Goal: Information Seeking & Learning: Learn about a topic

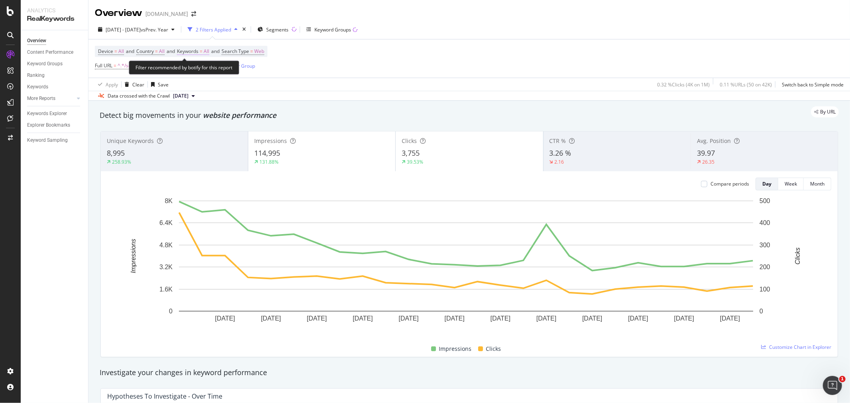
click at [194, 50] on span "Keywords" at bounding box center [188, 51] width 22 height 7
click at [198, 70] on div "button" at bounding box center [203, 70] width 10 height 5
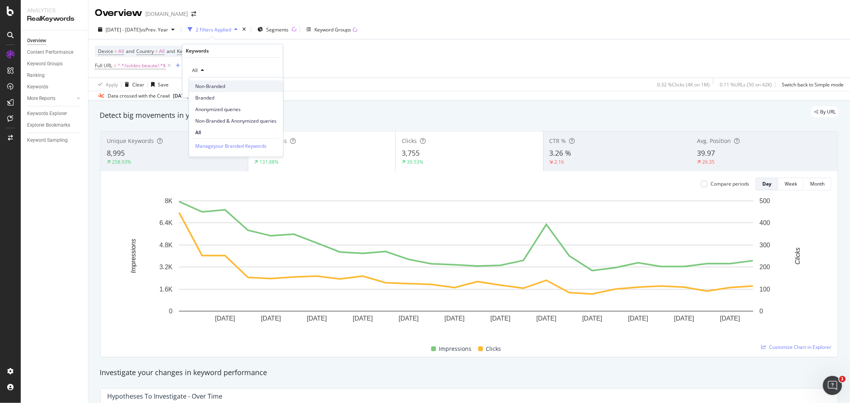
click at [208, 86] on span "Non-Branded" at bounding box center [235, 86] width 81 height 7
click at [265, 86] on div "Apply" at bounding box center [270, 87] width 12 height 7
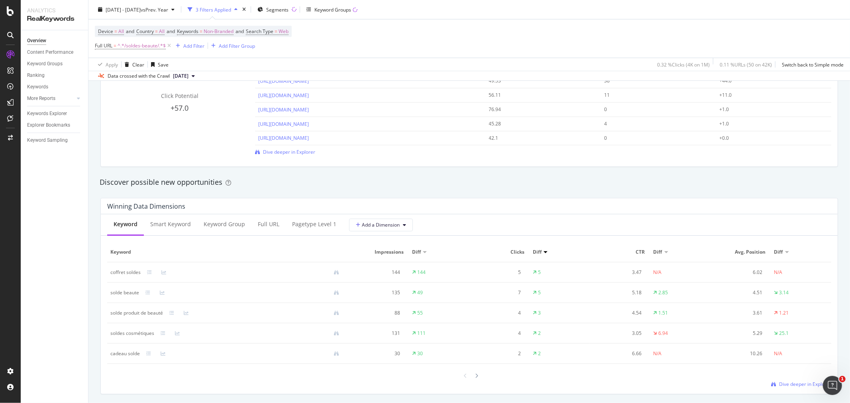
scroll to position [620, 0]
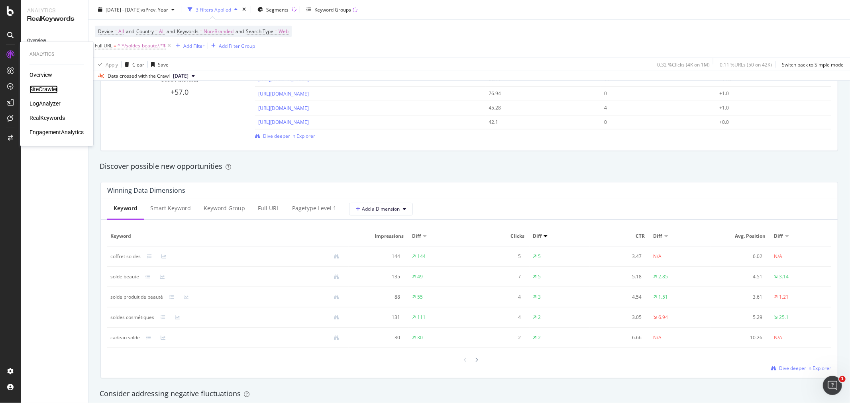
click at [43, 88] on div "SiteCrawler" at bounding box center [43, 90] width 28 height 8
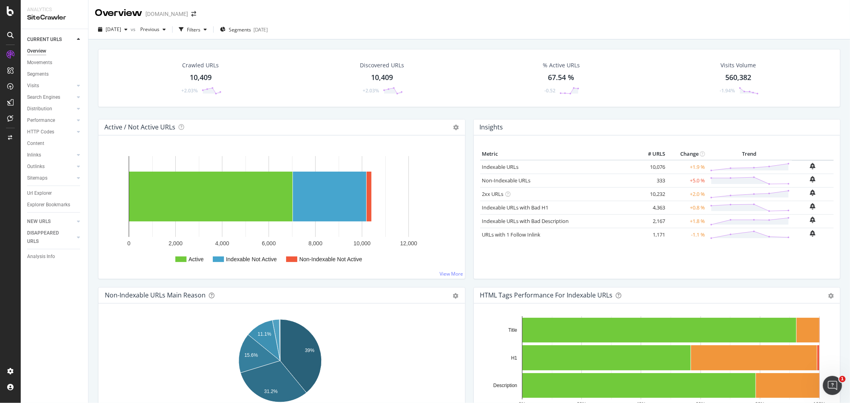
drag, startPoint x: 48, startPoint y: 192, endPoint x: 273, endPoint y: 88, distance: 248.1
click at [48, 192] on div "Url Explorer" at bounding box center [39, 193] width 25 height 8
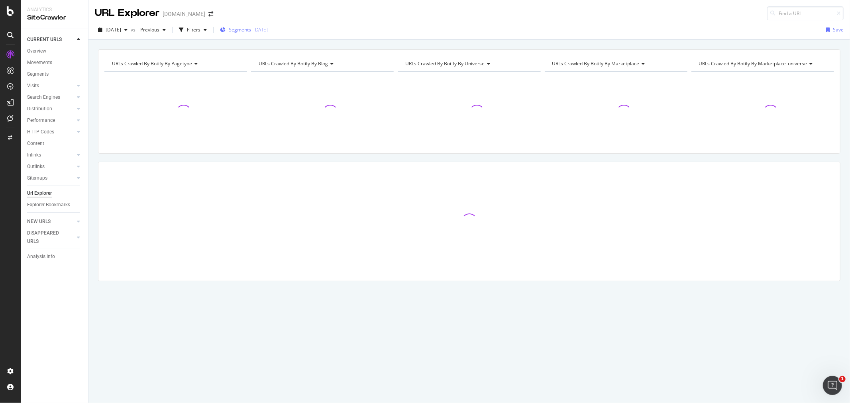
click at [251, 29] on span "Segments" at bounding box center [240, 29] width 22 height 7
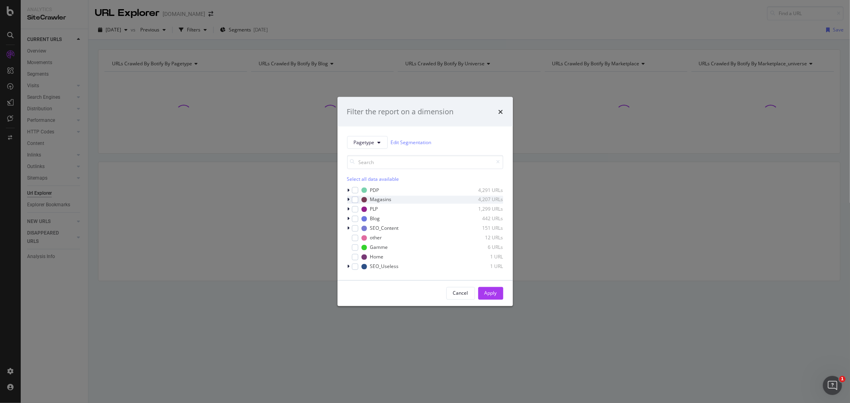
click at [348, 198] on icon "modal" at bounding box center [349, 199] width 2 height 5
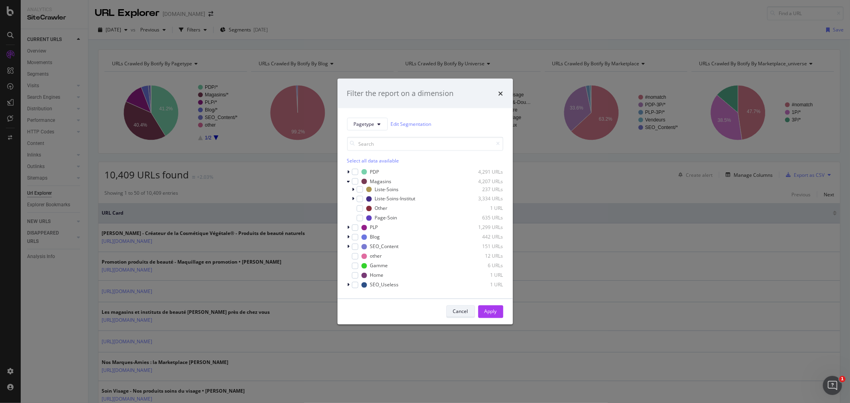
click at [460, 310] on div "Cancel" at bounding box center [460, 311] width 15 height 7
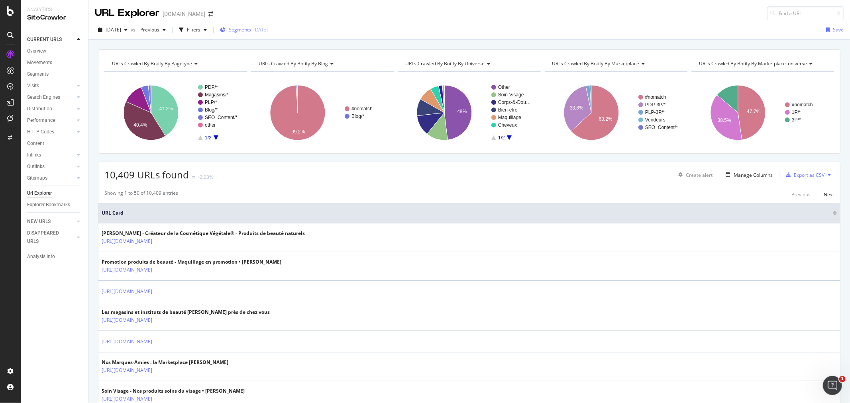
click at [251, 29] on span "Segments" at bounding box center [240, 29] width 22 height 7
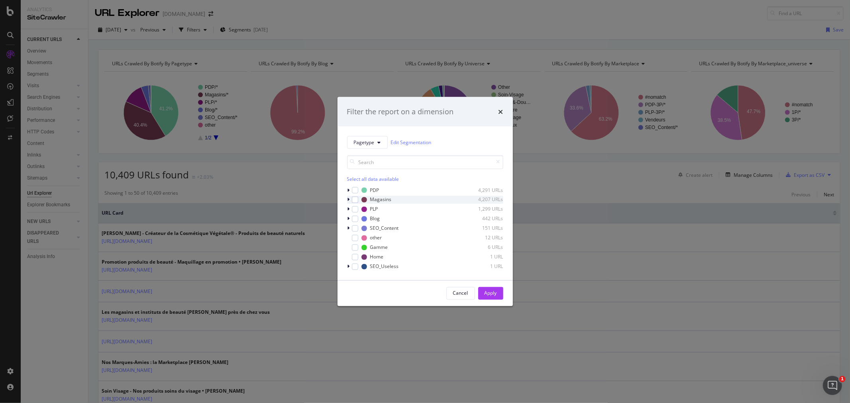
click at [348, 198] on icon "modal" at bounding box center [349, 199] width 2 height 5
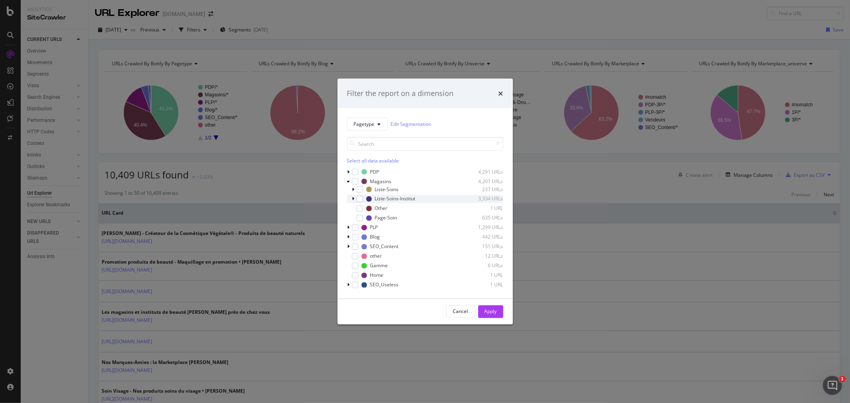
click at [353, 198] on icon "modal" at bounding box center [353, 198] width 2 height 5
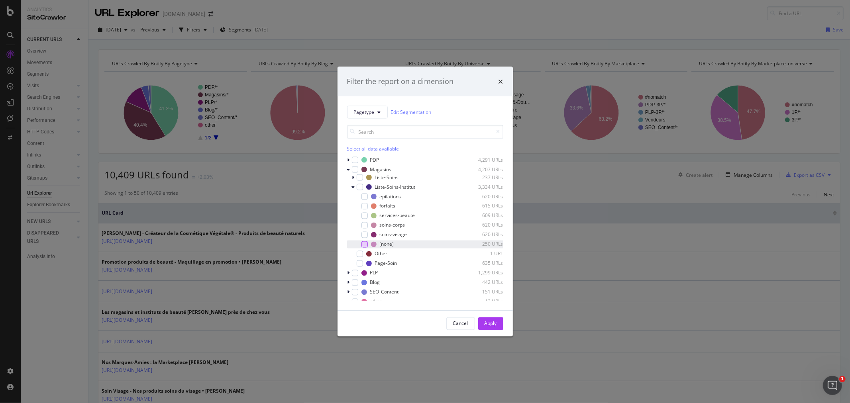
click at [365, 244] on div "modal" at bounding box center [365, 244] width 6 height 6
click at [490, 326] on div "Apply" at bounding box center [491, 323] width 12 height 7
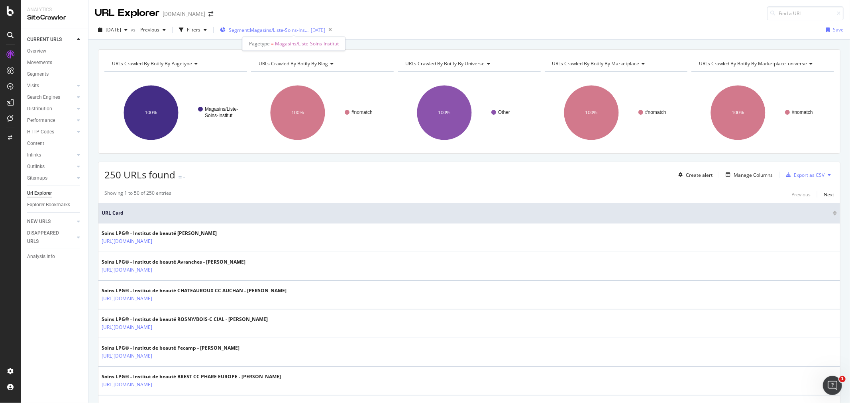
click at [306, 29] on span "Segment: Magasins/Liste-Soins-Institut" at bounding box center [269, 30] width 80 height 7
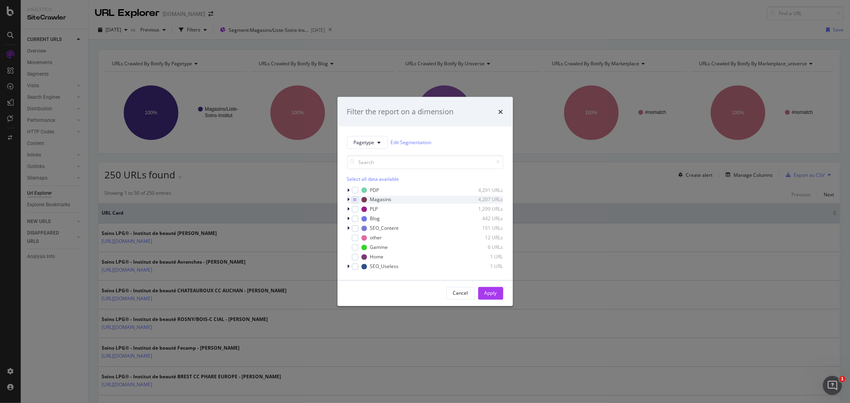
click at [349, 198] on icon "modal" at bounding box center [349, 199] width 2 height 5
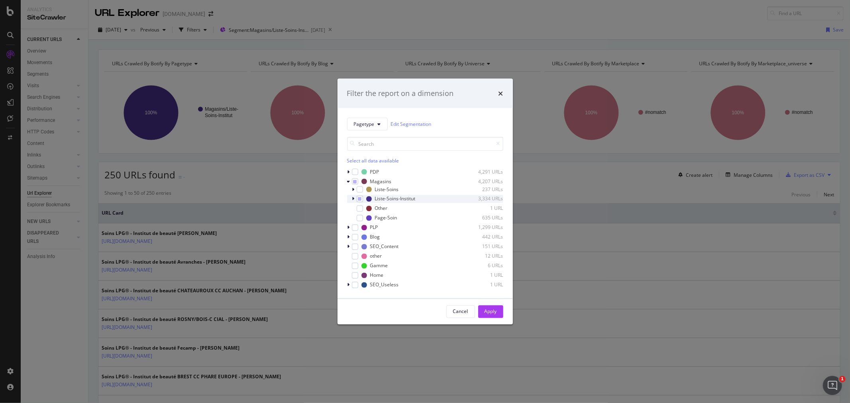
click at [352, 198] on icon "modal" at bounding box center [353, 198] width 2 height 5
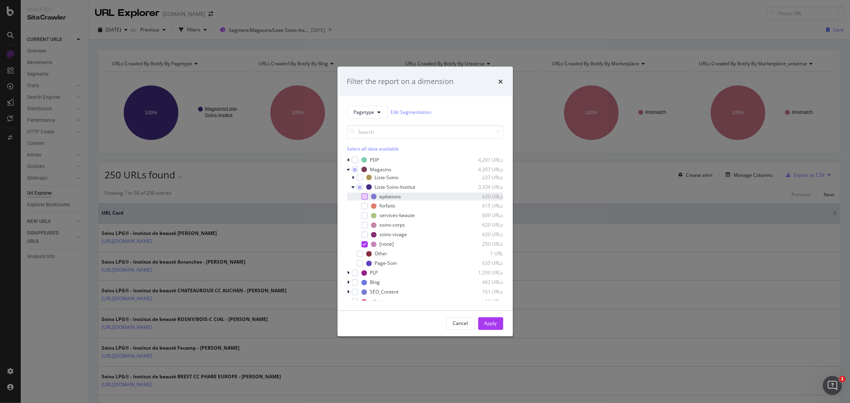
click at [362, 197] on div "modal" at bounding box center [365, 196] width 6 height 6
click at [365, 242] on icon "modal" at bounding box center [365, 244] width 4 height 4
click at [487, 325] on div "Apply" at bounding box center [491, 323] width 12 height 7
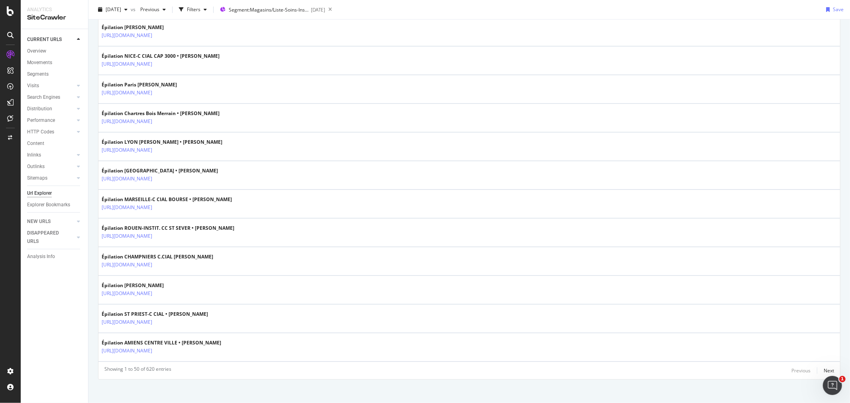
scroll to position [1303, 0]
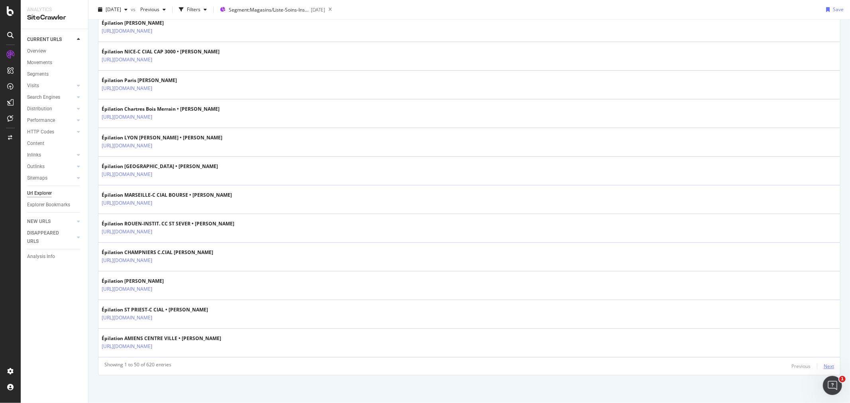
click at [824, 367] on div "Next" at bounding box center [829, 366] width 10 height 7
click at [824, 368] on div "Next" at bounding box center [829, 366] width 10 height 7
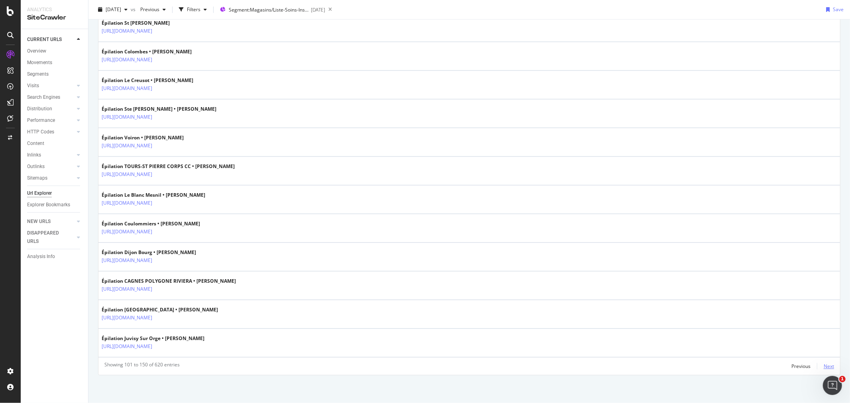
click at [827, 367] on div "Next" at bounding box center [829, 366] width 10 height 7
click at [824, 369] on div "Next" at bounding box center [829, 366] width 10 height 7
click at [824, 365] on div "Next" at bounding box center [829, 366] width 10 height 7
click at [826, 368] on div "Next" at bounding box center [829, 366] width 10 height 7
click at [824, 367] on div "Next" at bounding box center [829, 366] width 10 height 7
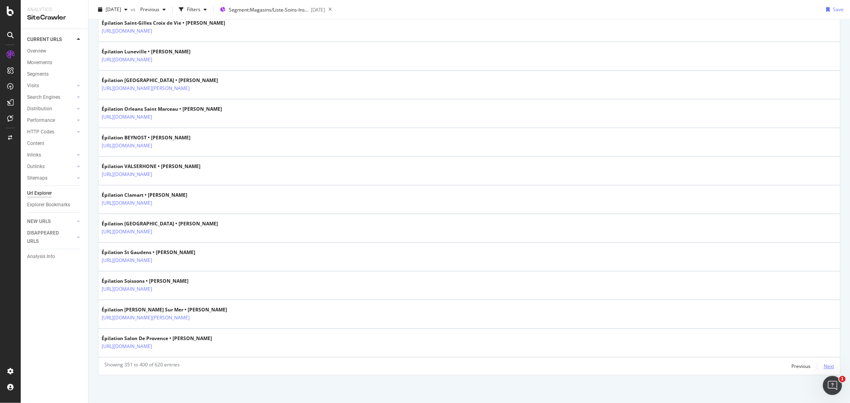
click at [824, 369] on div "Next" at bounding box center [829, 366] width 10 height 7
click at [824, 365] on div "Next" at bounding box center [829, 366] width 10 height 7
click at [824, 367] on div "Next" at bounding box center [829, 366] width 10 height 7
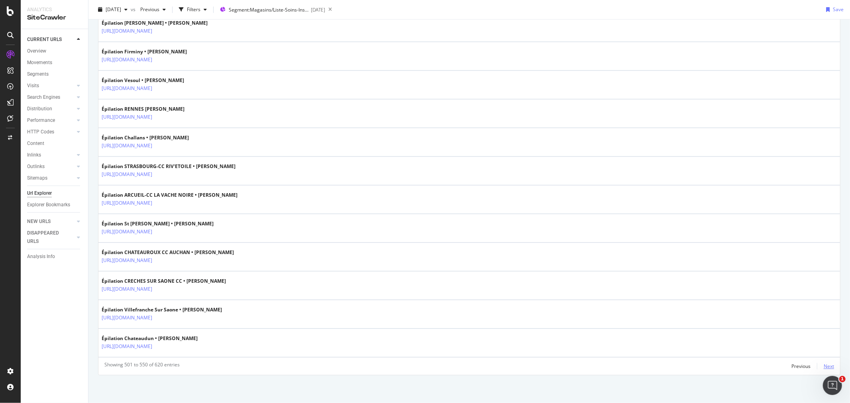
click at [824, 364] on div "Next" at bounding box center [829, 366] width 10 height 7
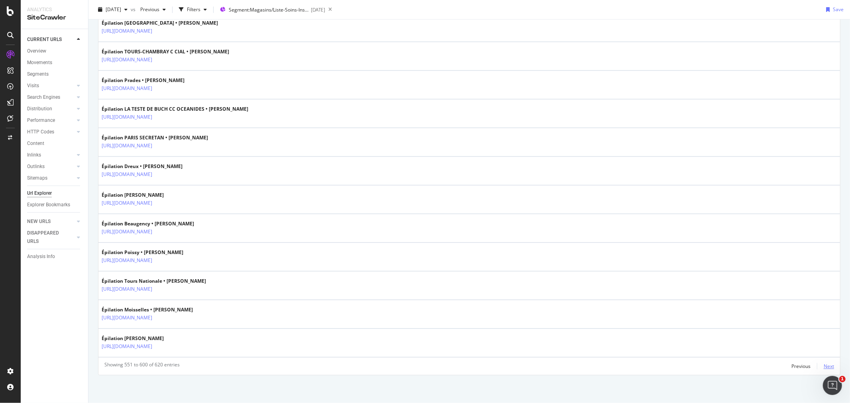
click at [824, 369] on div "Next" at bounding box center [829, 366] width 10 height 7
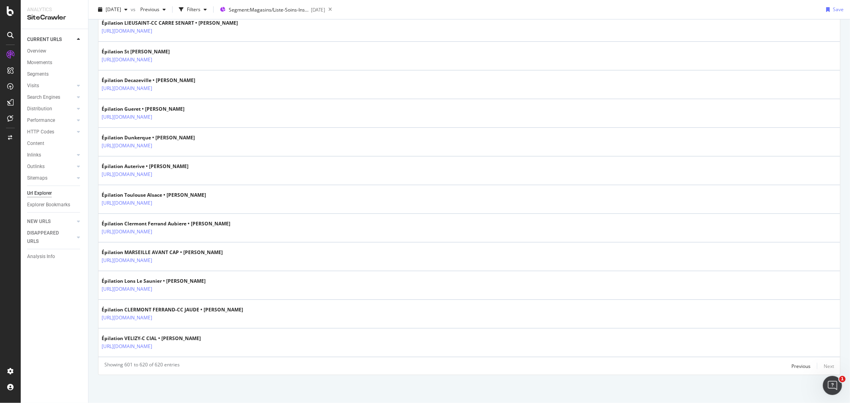
scroll to position [0, 0]
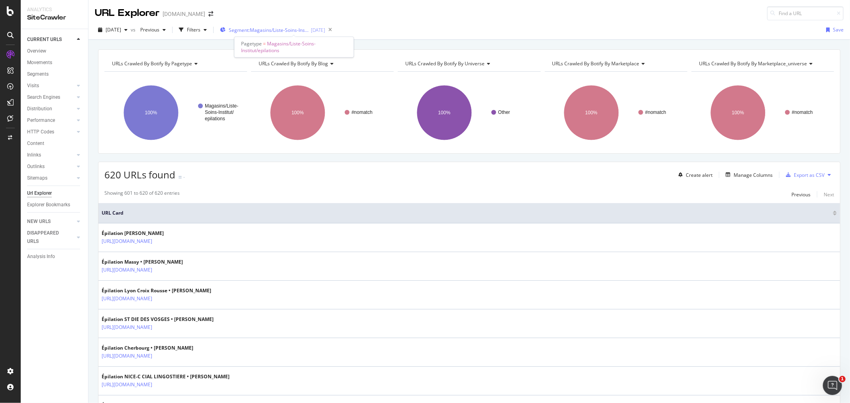
click at [249, 28] on span "Segment: Magasins/Liste-Soins-Institut/epilations" at bounding box center [269, 30] width 80 height 7
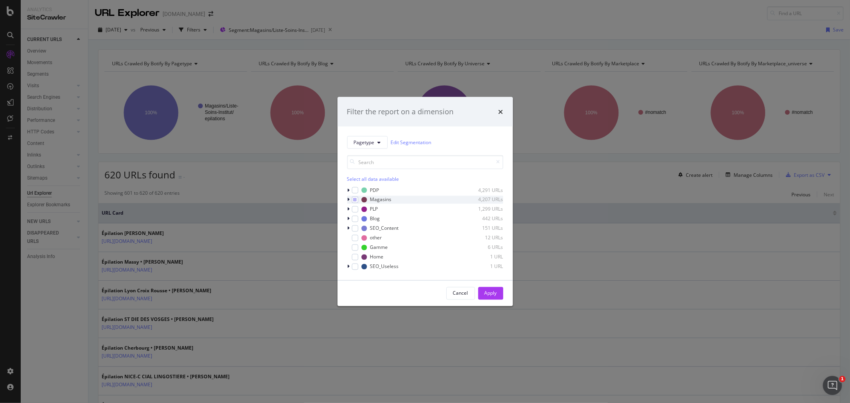
click at [348, 199] on icon "modal" at bounding box center [349, 199] width 2 height 5
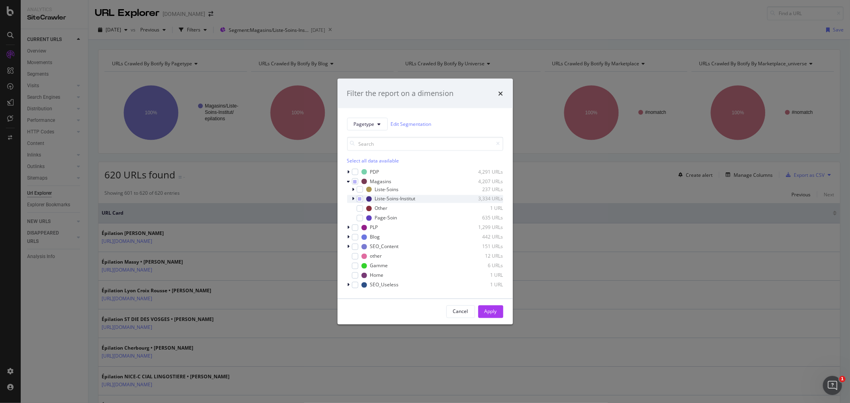
click at [352, 198] on icon "modal" at bounding box center [353, 198] width 2 height 5
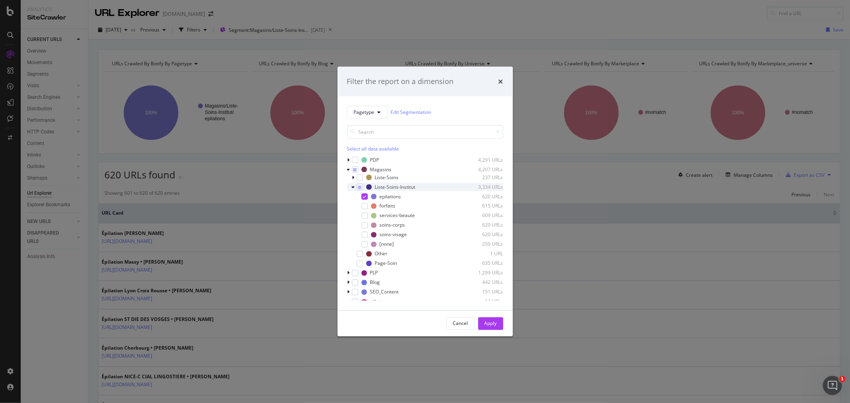
click at [353, 186] on icon "modal" at bounding box center [353, 187] width 3 height 5
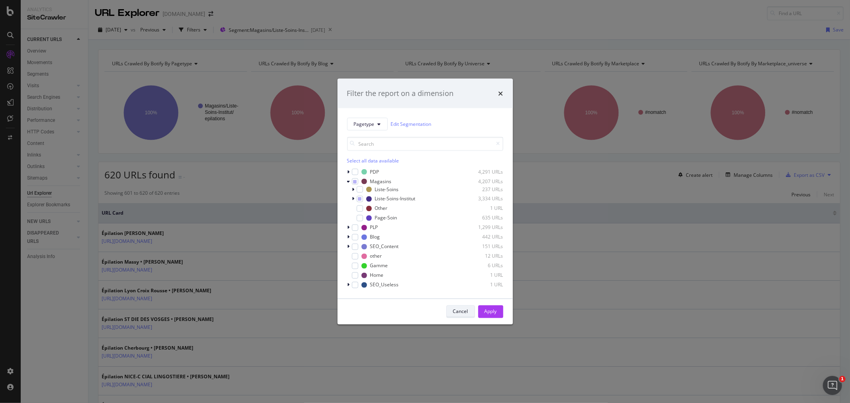
click at [465, 316] on div "Cancel" at bounding box center [460, 311] width 15 height 11
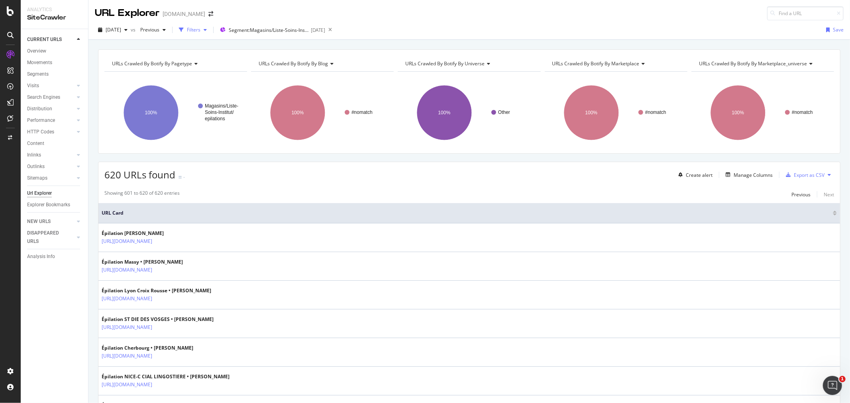
click at [200, 29] on div "Filters" at bounding box center [194, 29] width 14 height 7
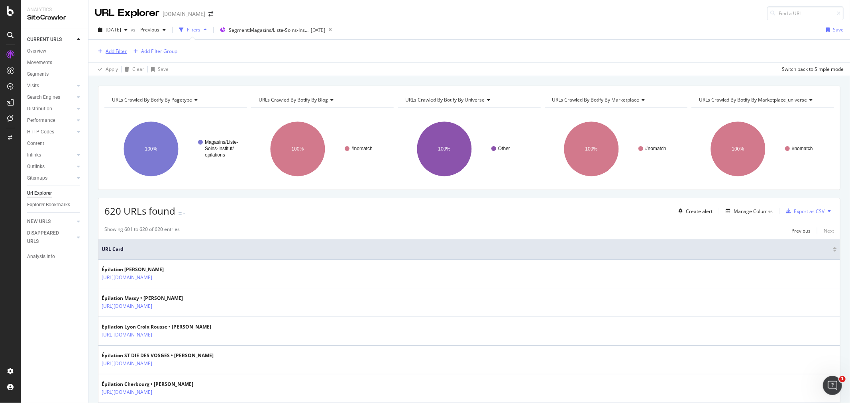
click at [124, 55] on div "Add Filter" at bounding box center [111, 51] width 32 height 9
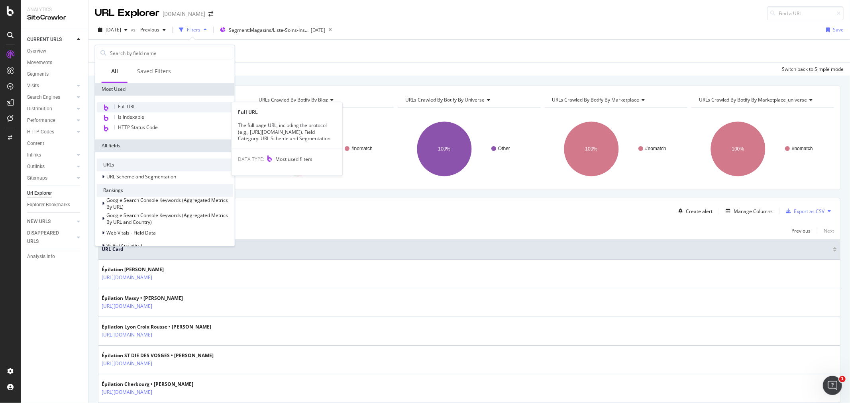
click at [126, 105] on span "Full URL" at bounding box center [127, 106] width 18 height 7
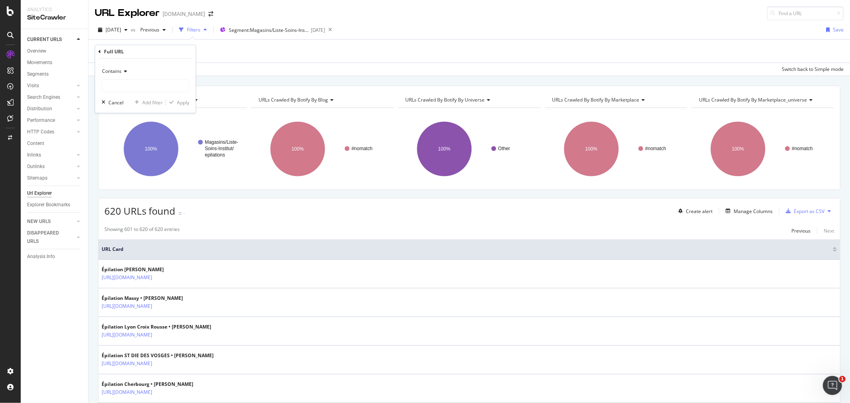
click at [130, 106] on div "Cancel Add filter Apply" at bounding box center [143, 102] width 91 height 8
click at [122, 85] on input "text" at bounding box center [145, 85] width 87 height 13
paste input "S-FRYROC114"
type input "S-FRYROC114"
click at [186, 102] on div "Apply" at bounding box center [183, 102] width 12 height 7
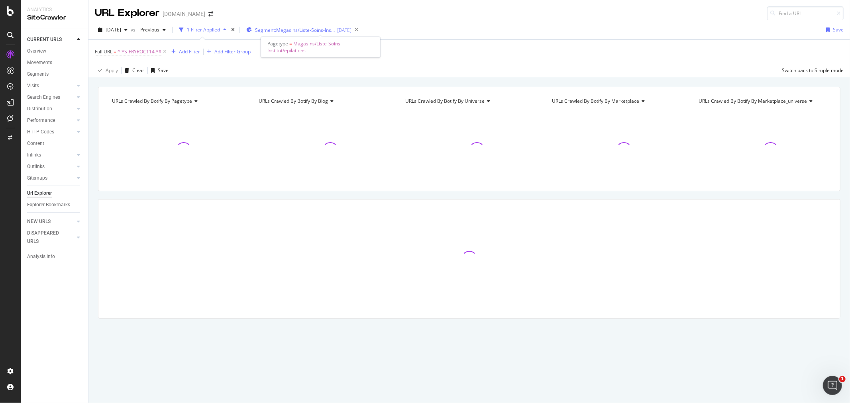
click at [277, 32] on span "Segment: Magasins/Liste-Soins-Institut/epilations" at bounding box center [295, 30] width 80 height 7
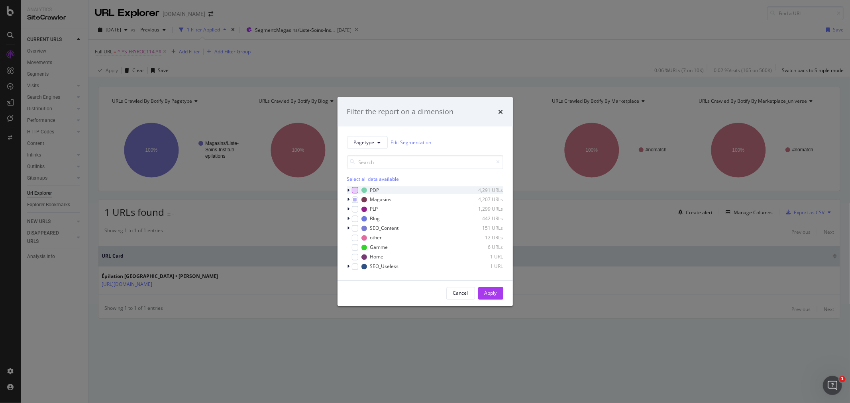
click at [355, 190] on div "modal" at bounding box center [355, 190] width 6 height 6
click at [356, 181] on div "Select all data available" at bounding box center [425, 178] width 156 height 7
click at [493, 295] on div "Apply" at bounding box center [491, 293] width 12 height 7
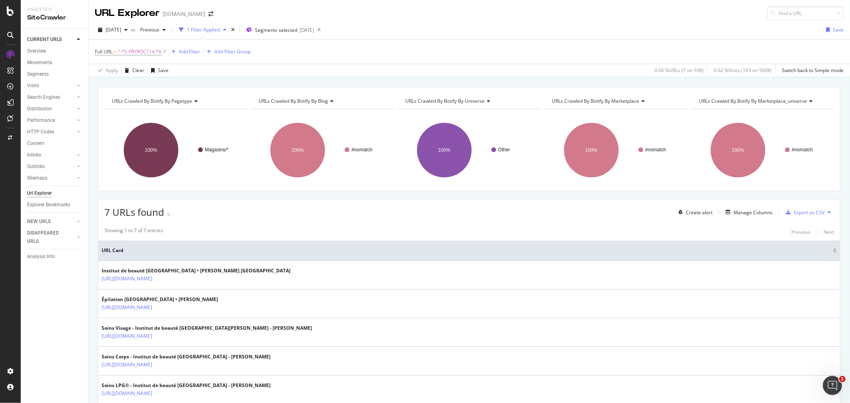
scroll to position [44, 0]
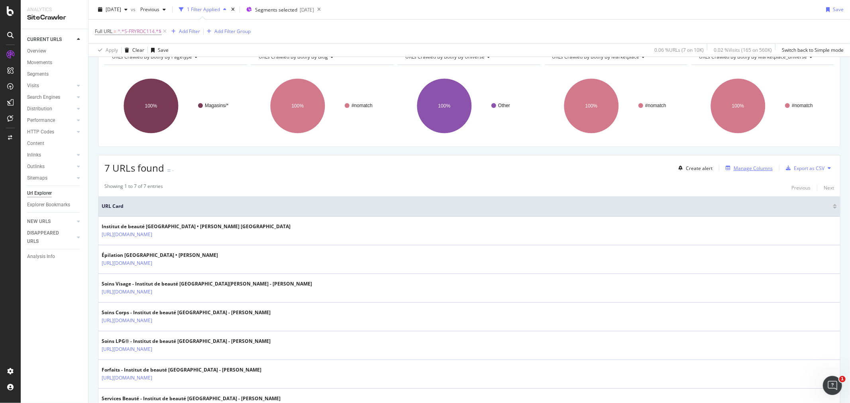
click at [744, 170] on div "Manage Columns" at bounding box center [753, 168] width 39 height 7
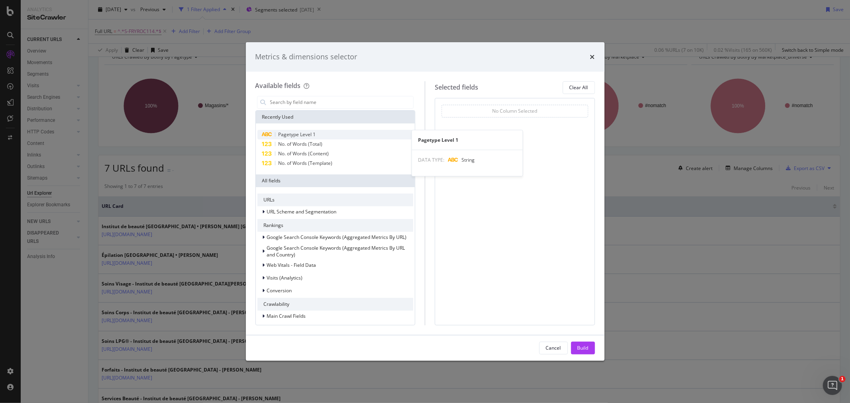
click at [334, 135] on div "Pagetype Level 1" at bounding box center [335, 135] width 156 height 10
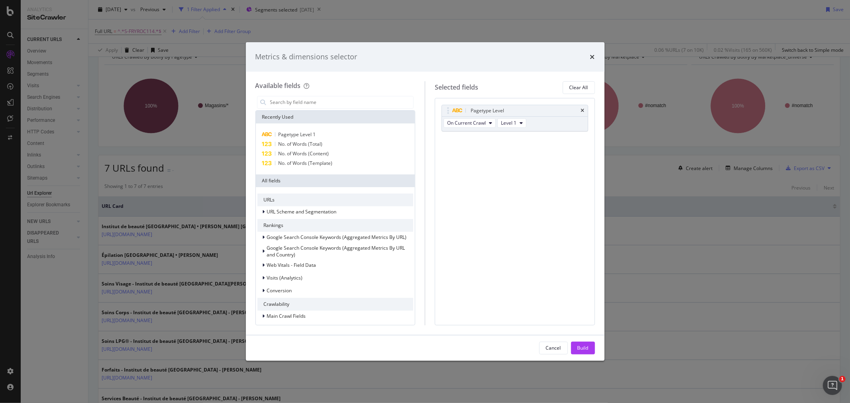
click at [585, 346] on div "Build" at bounding box center [583, 348] width 11 height 7
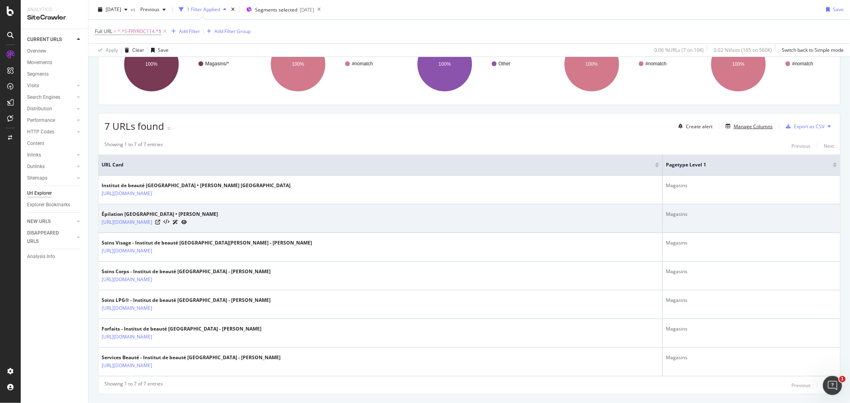
scroll to position [88, 0]
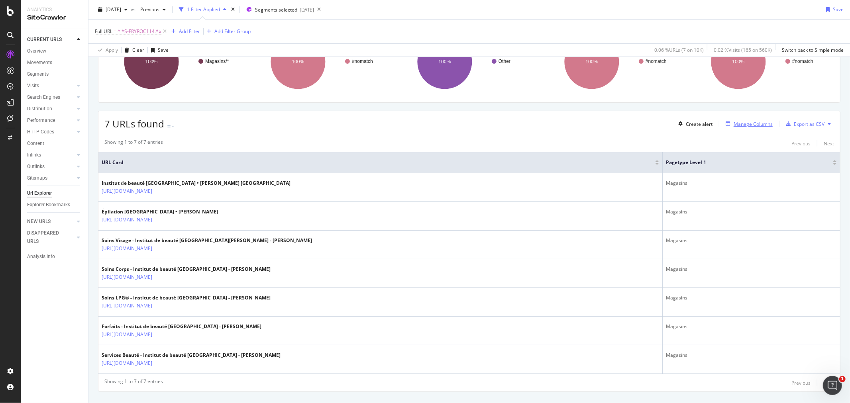
click at [758, 124] on div "Manage Columns" at bounding box center [753, 124] width 39 height 7
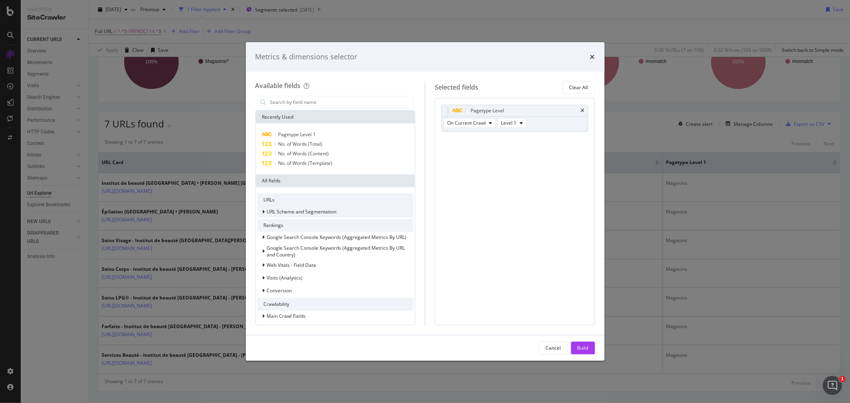
click at [317, 209] on span "URL Scheme and Segmentation" at bounding box center [302, 211] width 70 height 7
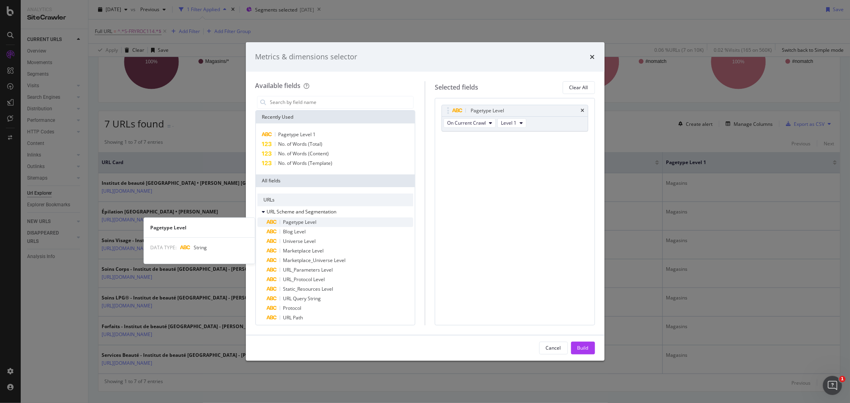
click at [312, 225] on span "Pagetype Level" at bounding box center [299, 222] width 33 height 7
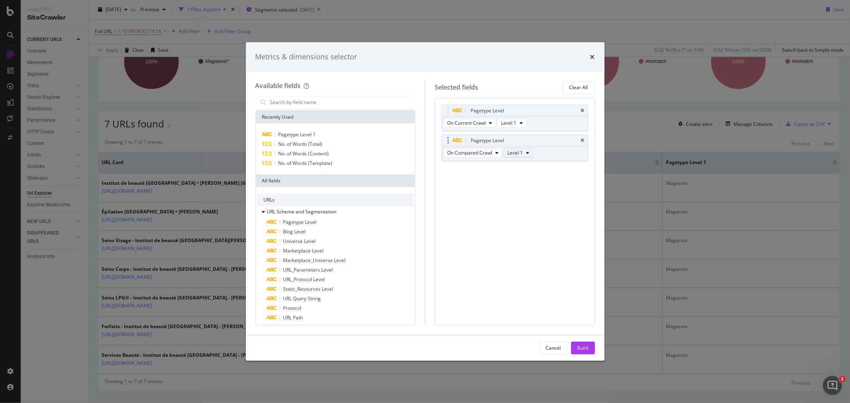
click at [529, 156] on button "Level 1" at bounding box center [518, 153] width 29 height 10
click at [528, 181] on div "Level 2" at bounding box center [518, 183] width 29 height 12
click at [587, 345] on div "Build" at bounding box center [583, 348] width 11 height 7
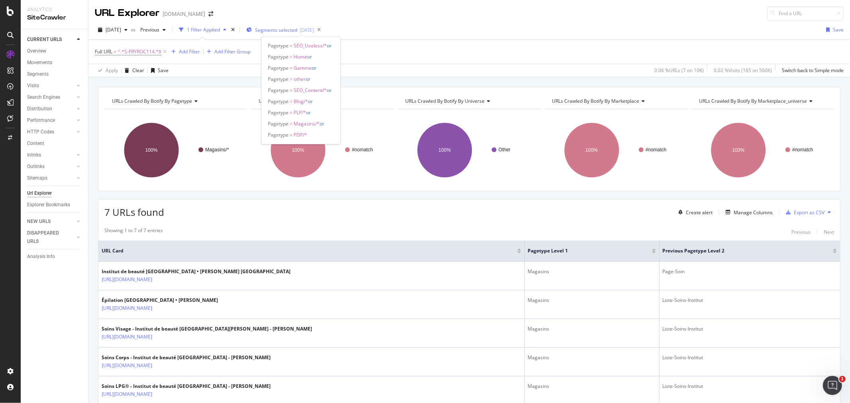
click at [285, 29] on span "Segments selected" at bounding box center [276, 30] width 42 height 7
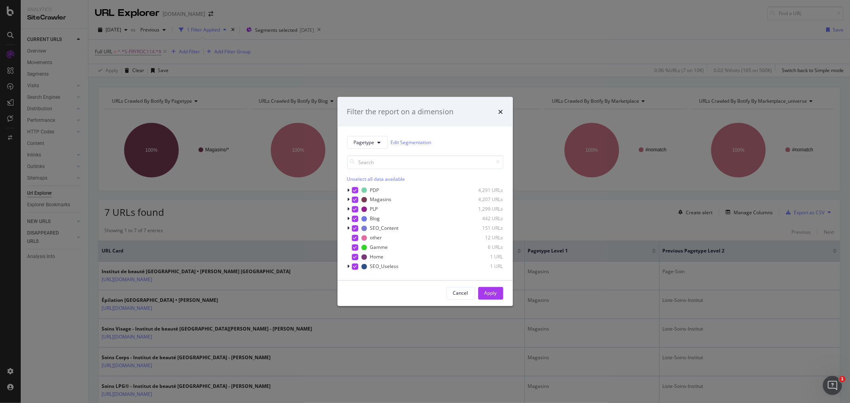
click at [363, 179] on div "Unselect all data available" at bounding box center [425, 178] width 156 height 7
click at [348, 201] on icon "modal" at bounding box center [349, 199] width 2 height 5
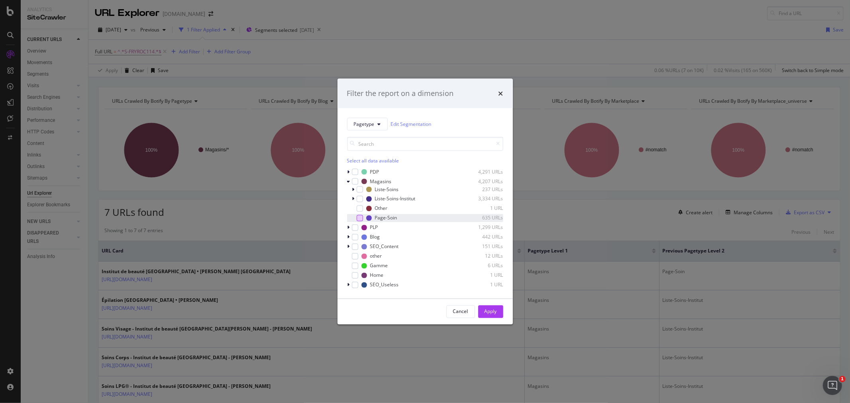
click at [359, 220] on div "modal" at bounding box center [360, 218] width 6 height 6
click at [493, 315] on div "Apply" at bounding box center [491, 311] width 12 height 7
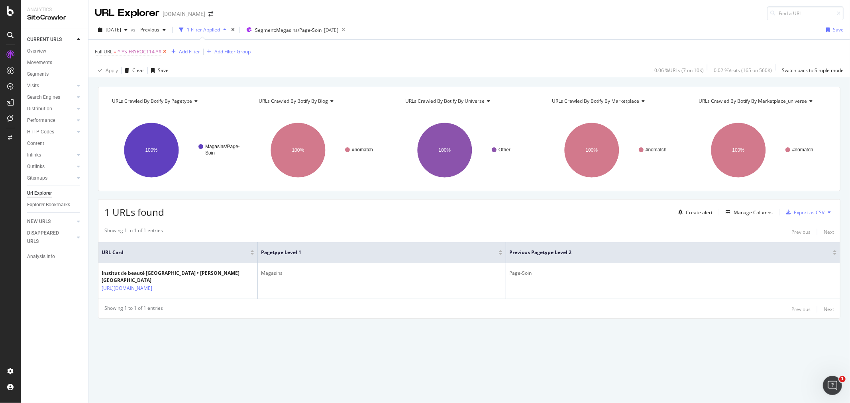
click at [164, 51] on icon at bounding box center [164, 52] width 7 height 8
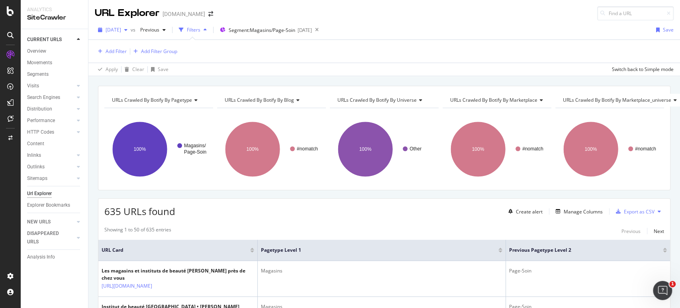
click at [121, 28] on span "[DATE]" at bounding box center [114, 29] width 16 height 7
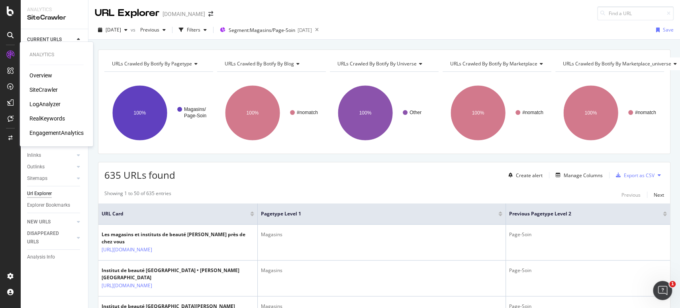
click at [51, 118] on div "RealKeywords" at bounding box center [46, 118] width 35 height 8
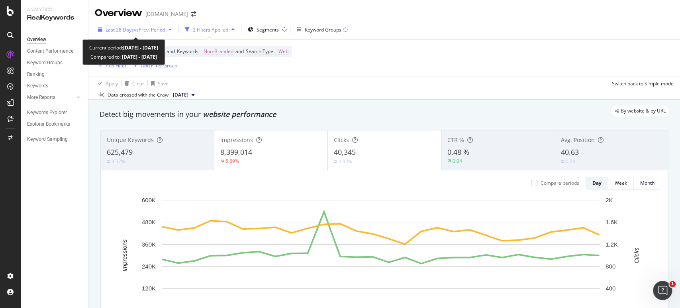
click at [160, 30] on span "vs Prev. Period" at bounding box center [149, 29] width 31 height 7
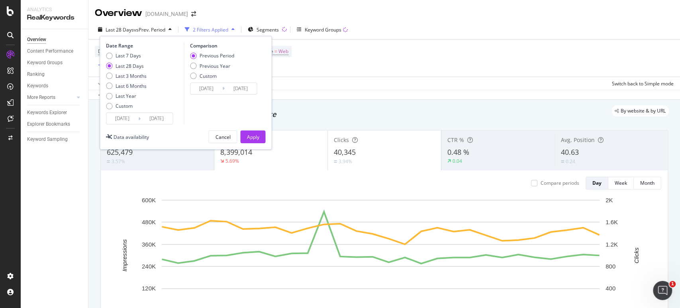
click at [126, 118] on input "[DATE]" at bounding box center [122, 118] width 32 height 11
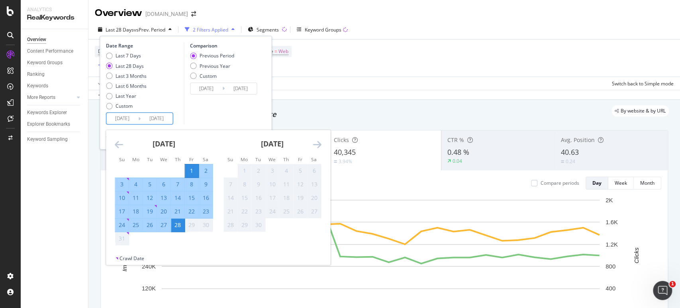
click at [120, 145] on icon "Move backward to switch to the previous month." at bounding box center [119, 145] width 8 height 10
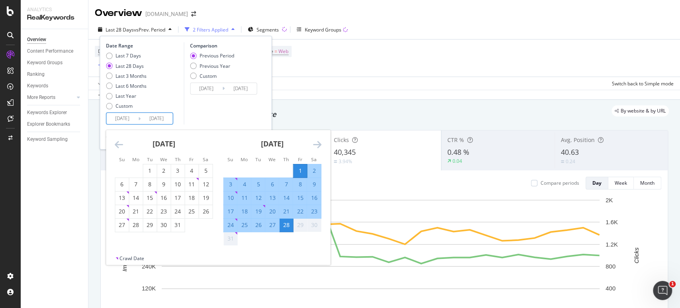
click at [120, 145] on icon "Move backward to switch to the previous month." at bounding box center [119, 145] width 8 height 10
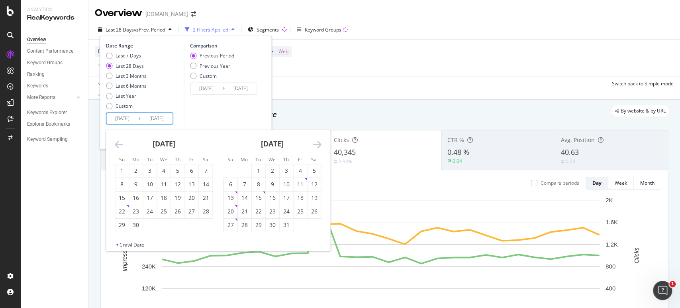
click at [120, 145] on icon "Move backward to switch to the previous month." at bounding box center [119, 145] width 8 height 10
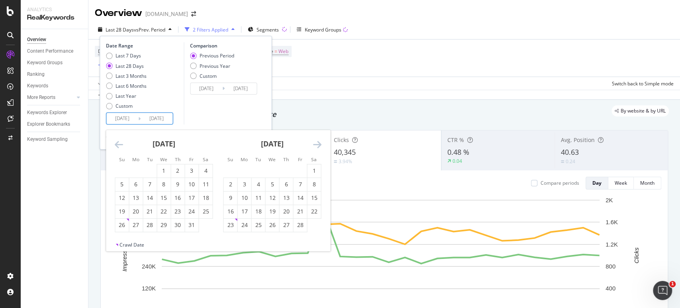
click at [120, 145] on icon "Move backward to switch to the previous month." at bounding box center [119, 145] width 8 height 10
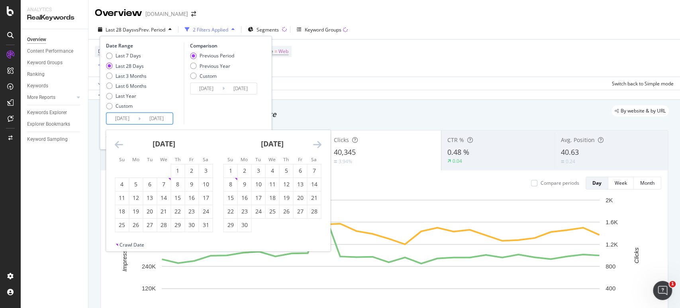
click at [120, 145] on icon "Move backward to switch to the previous month." at bounding box center [119, 145] width 8 height 10
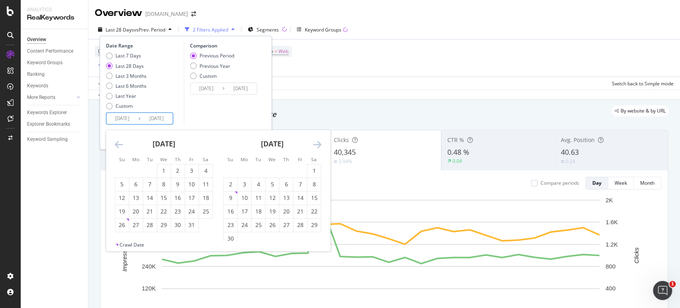
click at [120, 145] on icon "Move backward to switch to the previous month." at bounding box center [119, 145] width 8 height 10
click at [133, 167] on div "1" at bounding box center [136, 171] width 14 height 8
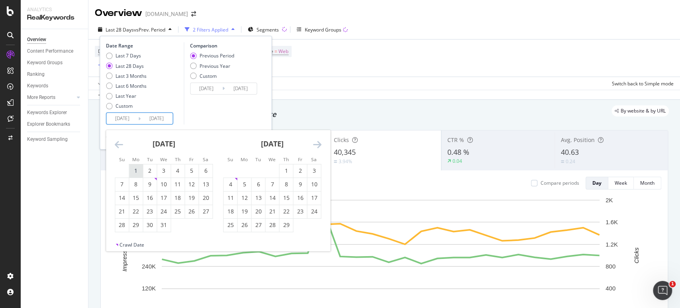
type input "[DATE]"
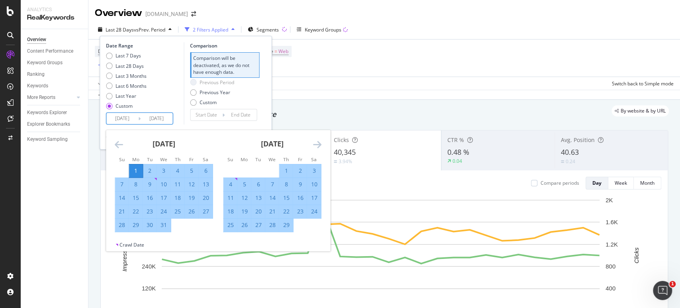
click at [317, 143] on icon "Move forward to switch to the next month." at bounding box center [317, 145] width 8 height 10
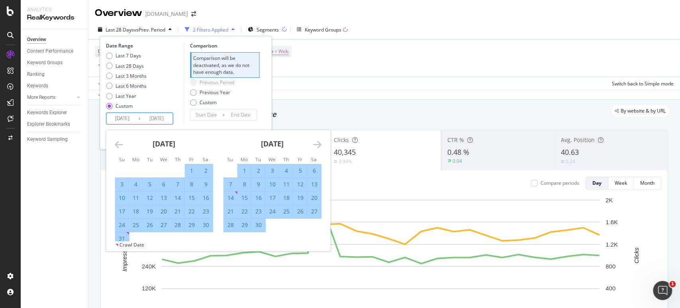
click at [317, 143] on icon "Move forward to switch to the next month." at bounding box center [317, 145] width 8 height 10
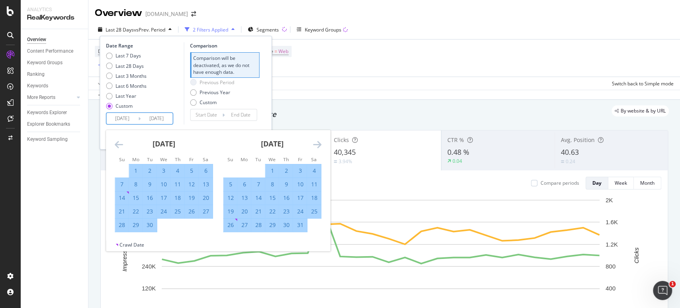
click at [317, 143] on icon "Move forward to switch to the next month." at bounding box center [317, 145] width 8 height 10
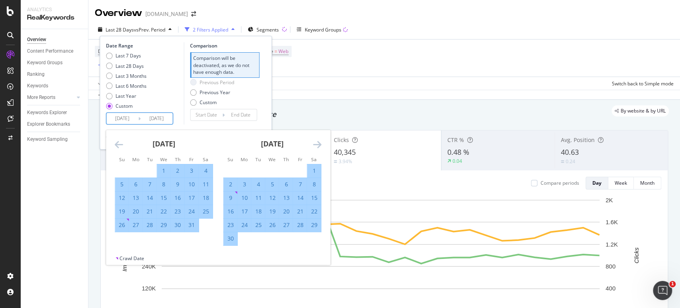
click at [317, 143] on icon "Move forward to switch to the next month." at bounding box center [317, 145] width 8 height 10
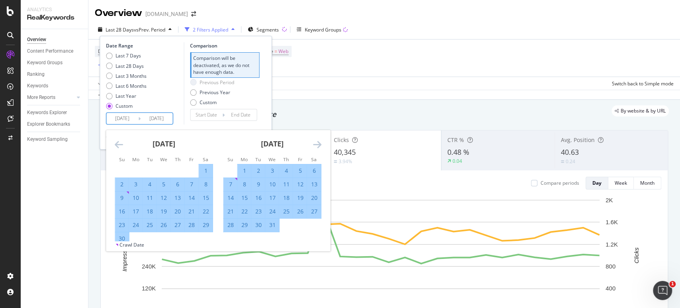
click at [317, 143] on icon "Move forward to switch to the next month." at bounding box center [317, 145] width 8 height 10
click at [207, 223] on div "31" at bounding box center [206, 225] width 14 height 8
type input "[DATE]"
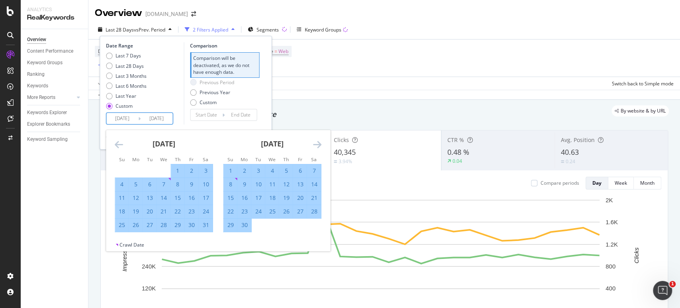
type input "[DATE]"
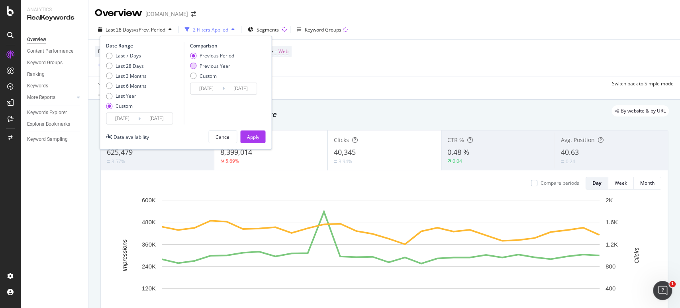
click at [209, 65] on div "Previous Year" at bounding box center [215, 66] width 31 height 7
type input "[DATE]"
click at [254, 138] on div "Apply" at bounding box center [253, 137] width 12 height 7
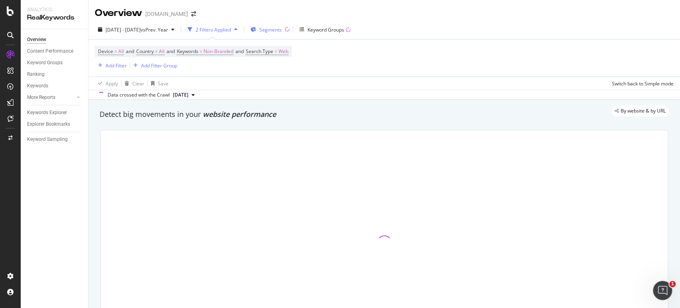
click at [282, 29] on span "Segments" at bounding box center [270, 29] width 22 height 7
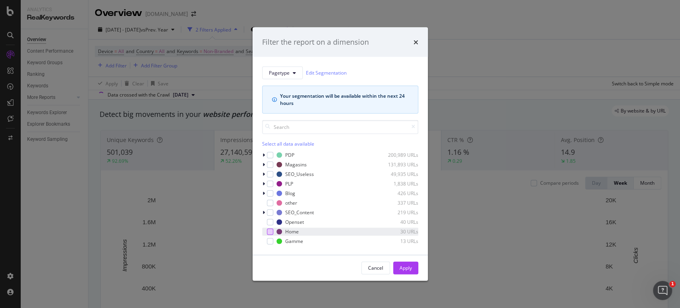
click at [269, 230] on div "modal" at bounding box center [270, 231] width 6 height 6
click at [409, 270] on div "Apply" at bounding box center [406, 267] width 12 height 7
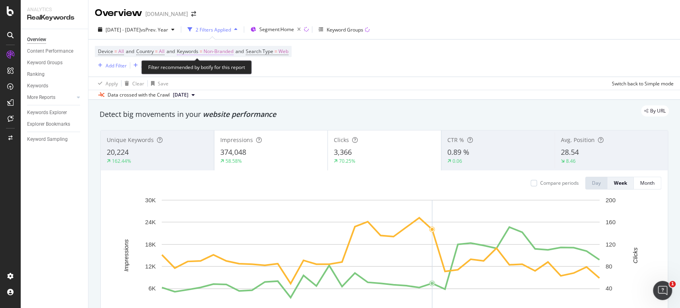
click at [226, 48] on span "Non-Branded" at bounding box center [219, 51] width 30 height 11
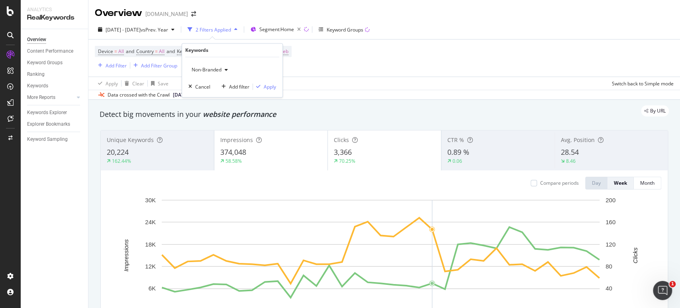
click at [218, 68] on span "Non-Branded" at bounding box center [205, 70] width 33 height 7
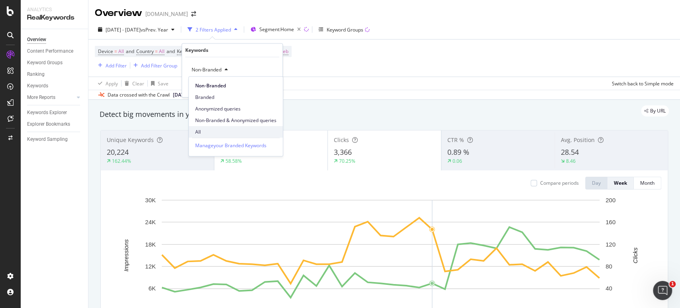
click at [210, 130] on span "All" at bounding box center [235, 131] width 81 height 7
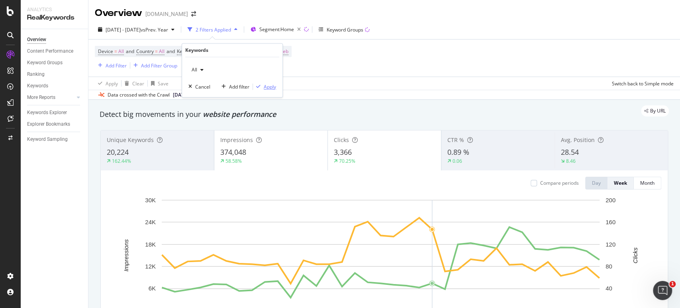
click at [269, 83] on div "Apply" at bounding box center [270, 86] width 12 height 7
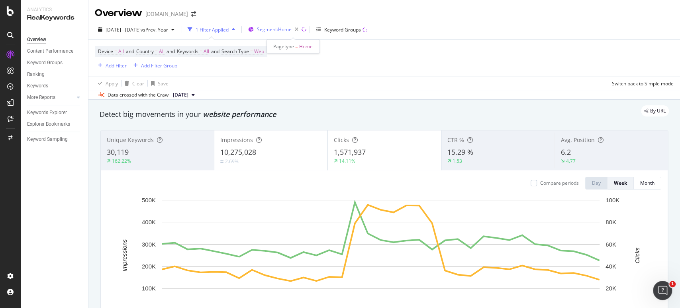
click at [292, 31] on span "Segment: Home" at bounding box center [274, 29] width 35 height 7
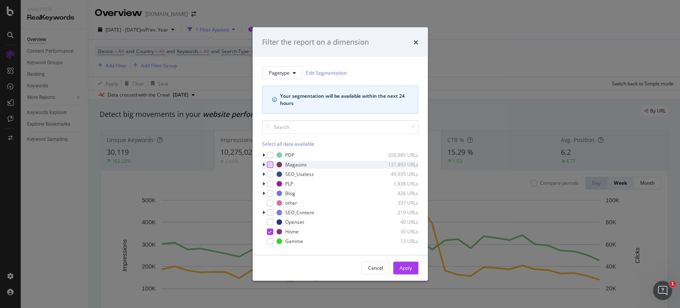
click at [269, 163] on div "modal" at bounding box center [270, 164] width 6 height 6
click at [271, 231] on icon "modal" at bounding box center [270, 231] width 4 height 4
click at [408, 268] on div "Apply" at bounding box center [406, 267] width 12 height 7
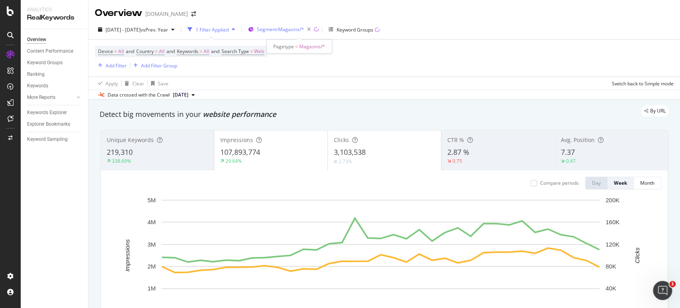
click at [300, 30] on span "Segment: Magasins/*" at bounding box center [280, 29] width 47 height 7
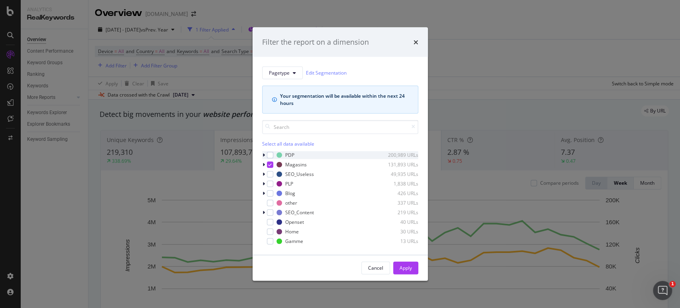
click at [263, 154] on icon "modal" at bounding box center [264, 154] width 2 height 5
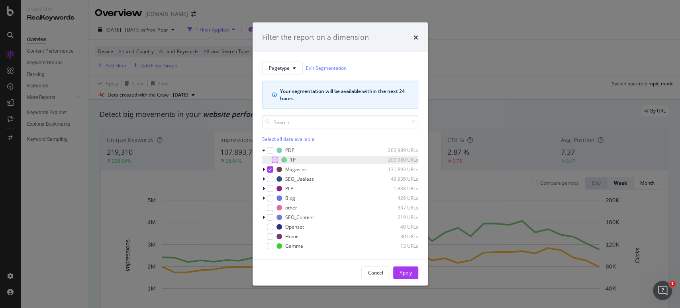
click at [275, 160] on div "modal" at bounding box center [275, 159] width 6 height 6
click at [267, 169] on div "modal" at bounding box center [270, 169] width 6 height 6
click at [400, 270] on div "Apply" at bounding box center [406, 272] width 12 height 7
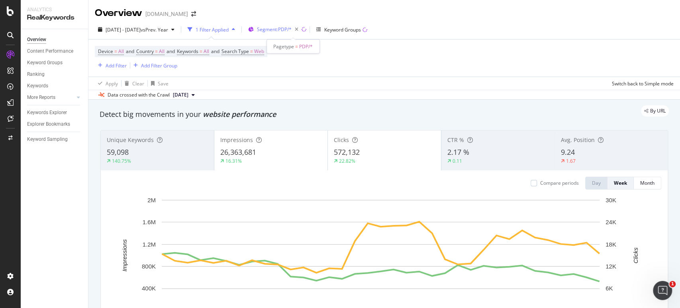
click at [287, 28] on span "Segment: PDP/*" at bounding box center [274, 29] width 35 height 7
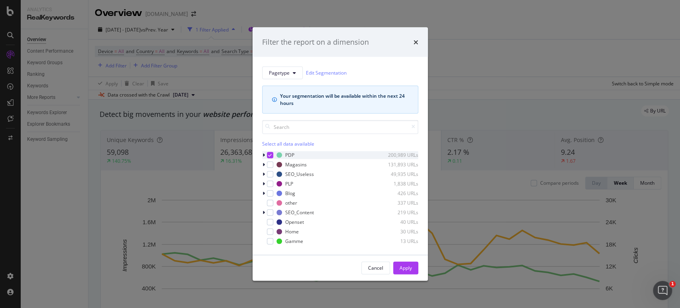
click at [270, 154] on icon "modal" at bounding box center [270, 155] width 4 height 4
click at [263, 183] on icon "modal" at bounding box center [264, 183] width 2 height 5
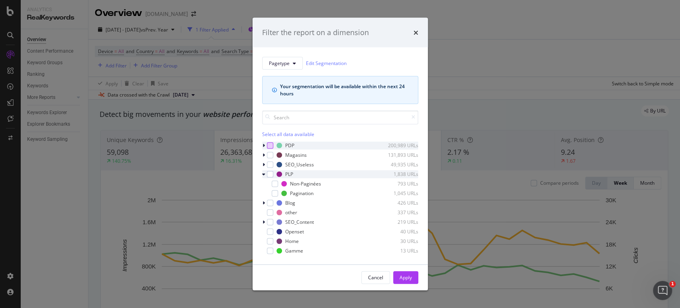
click at [263, 173] on icon "modal" at bounding box center [263, 173] width 3 height 5
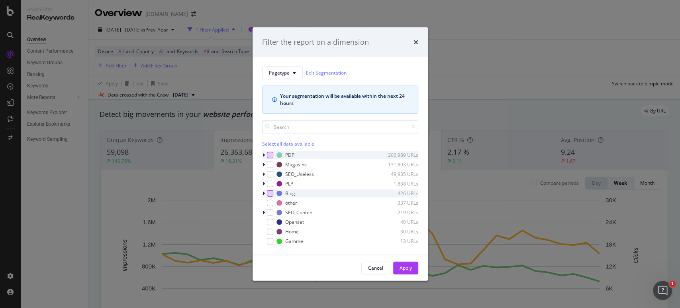
click at [270, 191] on div "modal" at bounding box center [270, 193] width 6 height 6
click at [411, 267] on div "Apply" at bounding box center [406, 267] width 12 height 7
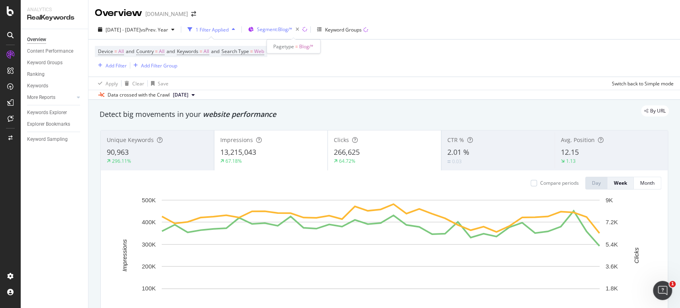
click at [293, 29] on span "Segment: Blog/*" at bounding box center [274, 29] width 35 height 7
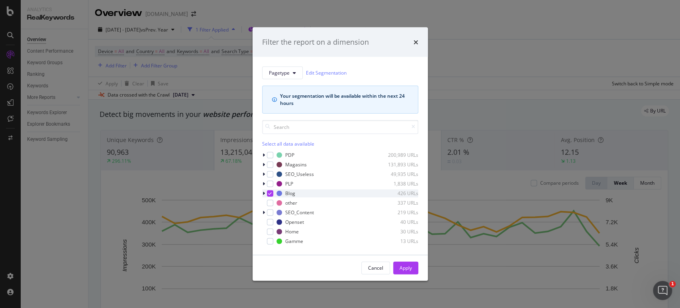
click at [271, 192] on icon "modal" at bounding box center [270, 193] width 4 height 4
click at [270, 210] on div "modal" at bounding box center [270, 212] width 6 height 6
click at [407, 267] on div "Apply" at bounding box center [406, 267] width 12 height 7
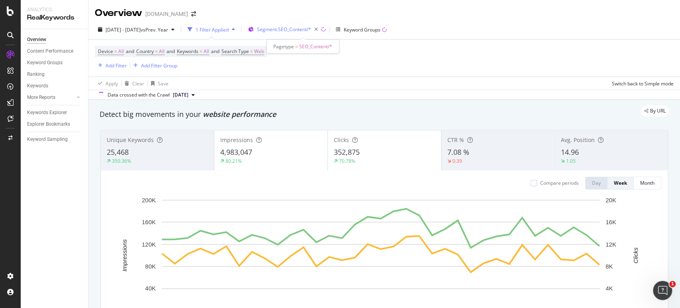
click at [305, 30] on span "Segment: SEO_Content/*" at bounding box center [284, 29] width 54 height 7
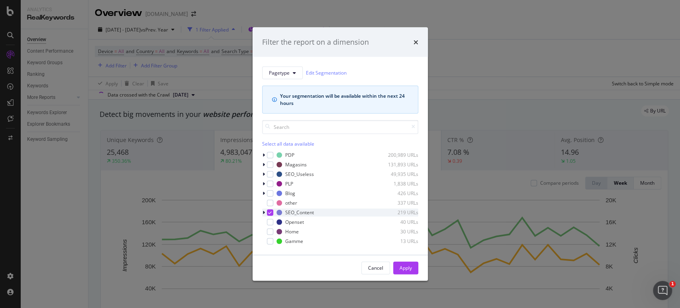
click at [271, 210] on icon "modal" at bounding box center [270, 212] width 4 height 4
click at [271, 240] on div "modal" at bounding box center [270, 241] width 6 height 6
click at [406, 270] on div "Apply" at bounding box center [406, 267] width 12 height 7
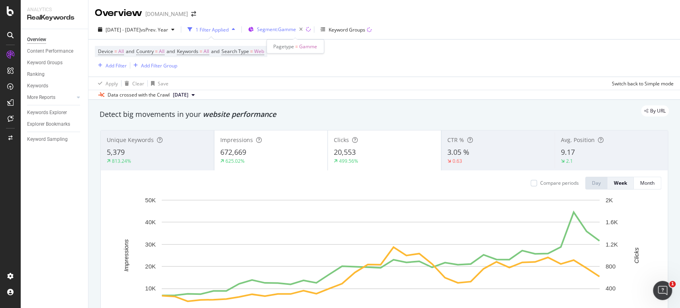
click at [290, 29] on span "Segment: Gamme" at bounding box center [276, 29] width 39 height 7
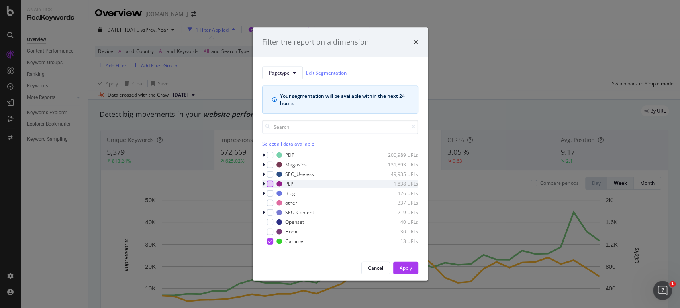
click at [270, 184] on div "modal" at bounding box center [270, 183] width 6 height 6
click at [270, 244] on div "modal" at bounding box center [270, 241] width 6 height 6
click at [405, 269] on div "Apply" at bounding box center [406, 267] width 12 height 7
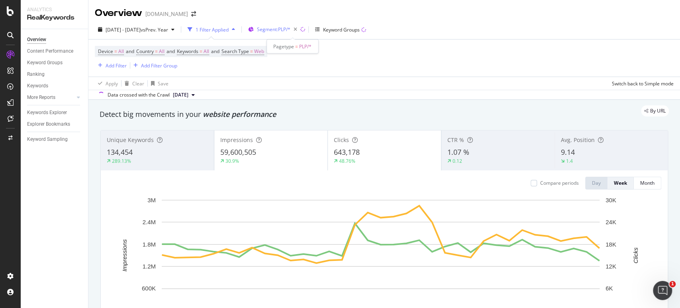
click at [291, 31] on span "Segment: PLP/*" at bounding box center [273, 29] width 33 height 7
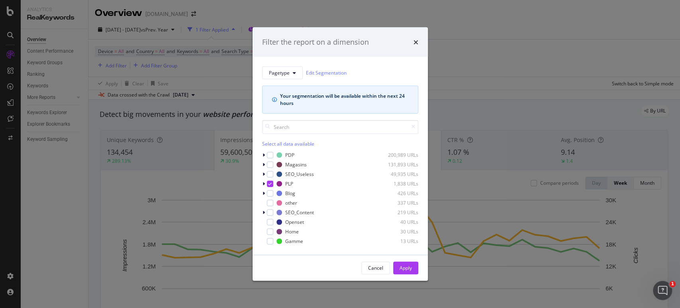
click at [273, 145] on div "Select all data available" at bounding box center [340, 143] width 156 height 7
click at [404, 267] on div "Apply" at bounding box center [406, 267] width 12 height 7
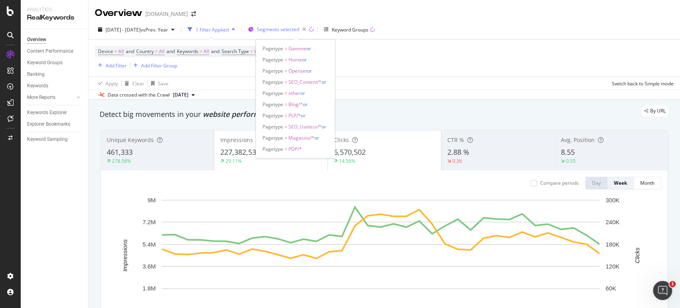
click at [295, 26] on span "Segments selected" at bounding box center [278, 29] width 42 height 7
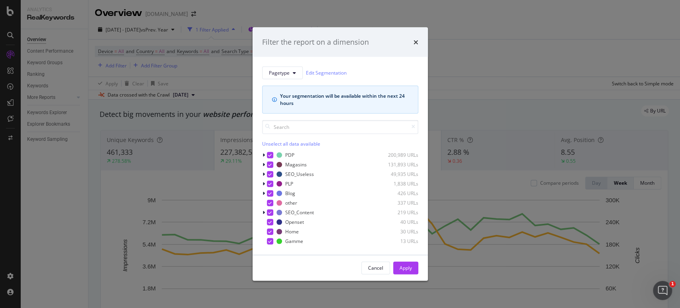
click at [275, 143] on div "Unselect all data available" at bounding box center [340, 143] width 156 height 7
click at [269, 172] on div "modal" at bounding box center [270, 174] width 6 height 6
click at [411, 266] on div "Apply" at bounding box center [406, 267] width 12 height 7
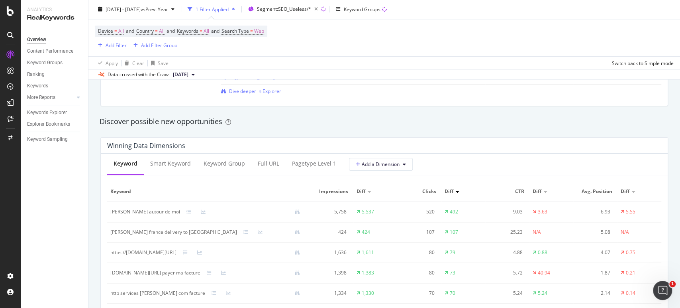
scroll to position [664, 0]
click at [269, 162] on div "Full URL" at bounding box center [269, 163] width 22 height 8
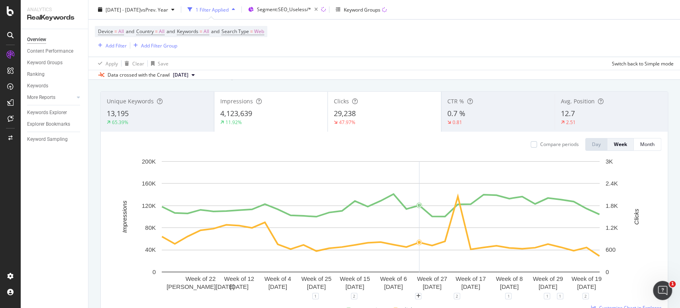
scroll to position [0, 0]
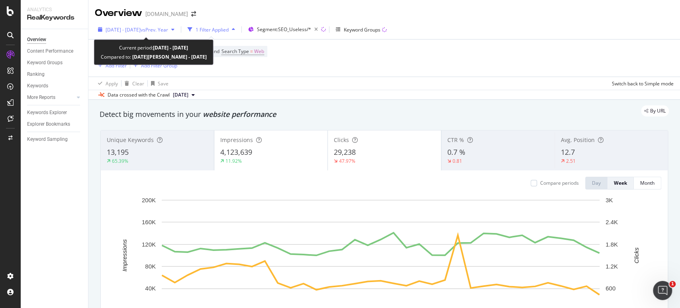
click at [141, 28] on span "[DATE] - [DATE]" at bounding box center [123, 29] width 35 height 7
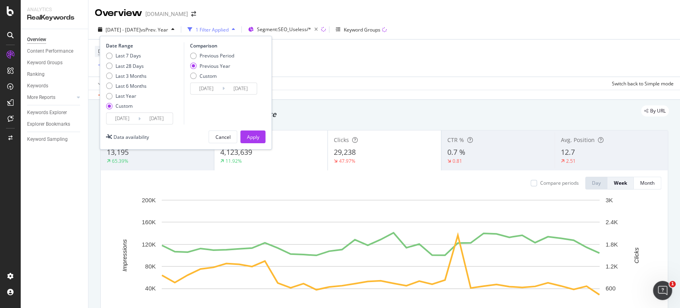
click at [132, 117] on input "[DATE]" at bounding box center [122, 118] width 32 height 11
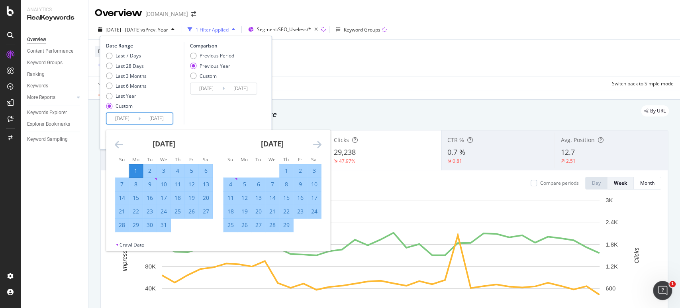
click at [322, 144] on div "[DATE] 1 2 3 4 5 6 7 8 9 10 11 12 13 14 15 16 17 18 19 20 21 22 23 24 25 26 27 …" at bounding box center [272, 181] width 108 height 102
click at [320, 145] on icon "Move forward to switch to the next month." at bounding box center [317, 145] width 8 height 10
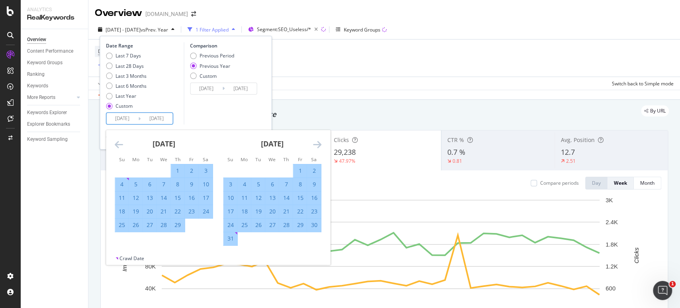
click at [320, 145] on icon "Move forward to switch to the next month." at bounding box center [317, 145] width 8 height 10
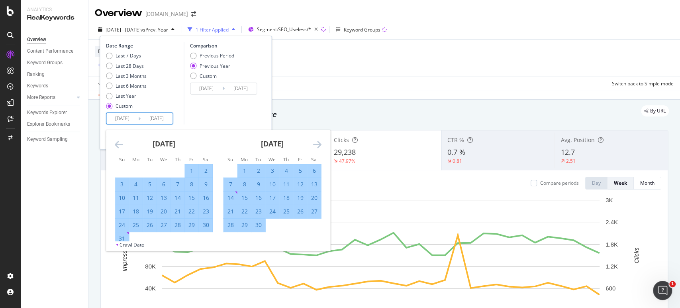
click at [319, 145] on icon "Move forward to switch to the next month." at bounding box center [317, 145] width 8 height 10
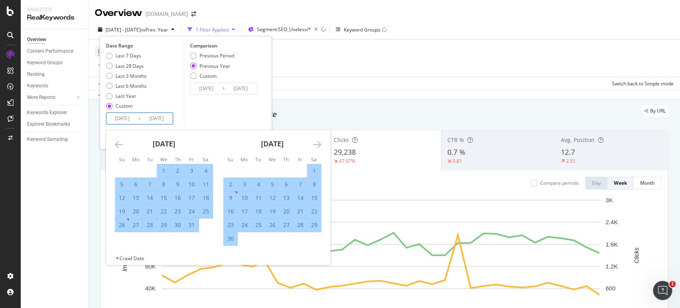
click at [319, 145] on icon "Move forward to switch to the next month." at bounding box center [317, 145] width 8 height 10
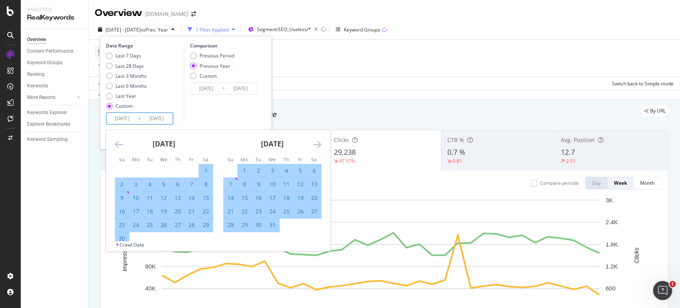
click at [319, 145] on icon "Move forward to switch to the next month." at bounding box center [317, 145] width 8 height 10
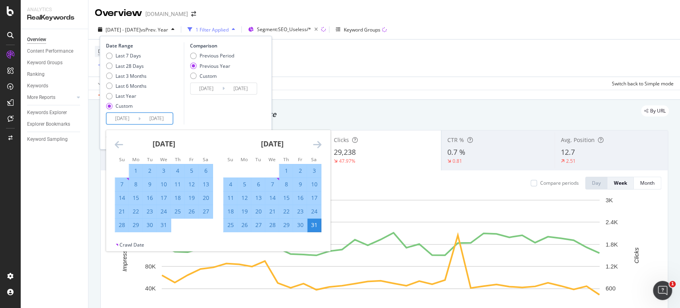
click at [319, 145] on icon "Move forward to switch to the next month." at bounding box center [317, 145] width 8 height 10
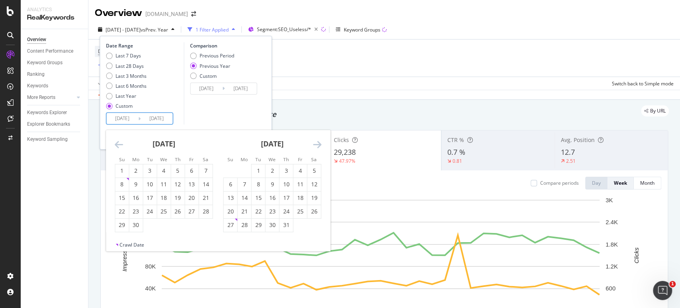
click at [319, 145] on icon "Move forward to switch to the next month." at bounding box center [317, 145] width 8 height 10
click at [165, 171] on div "1" at bounding box center [164, 171] width 14 height 8
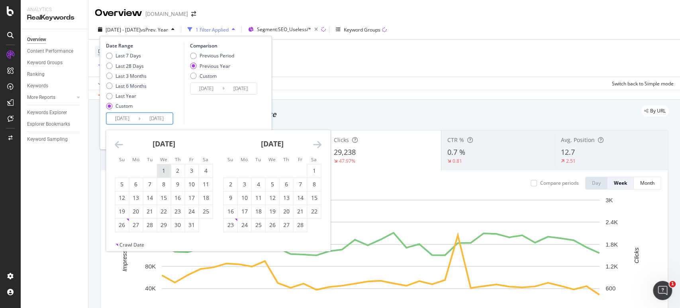
type input "[DATE]"
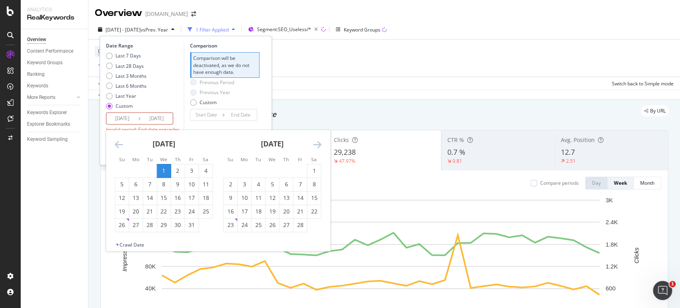
click at [316, 143] on icon "Move forward to switch to the next month." at bounding box center [317, 145] width 8 height 10
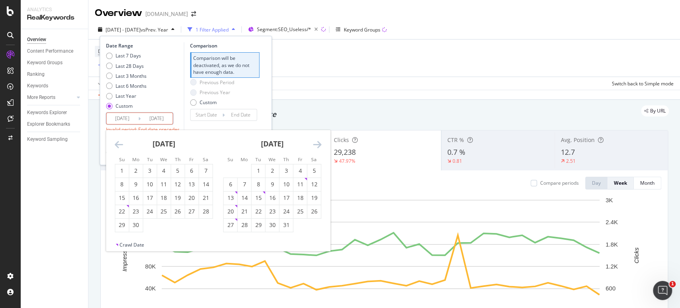
click at [316, 143] on icon "Move forward to switch to the next month." at bounding box center [317, 145] width 8 height 10
click at [284, 227] on div "28" at bounding box center [286, 225] width 14 height 8
type input "[DATE]"
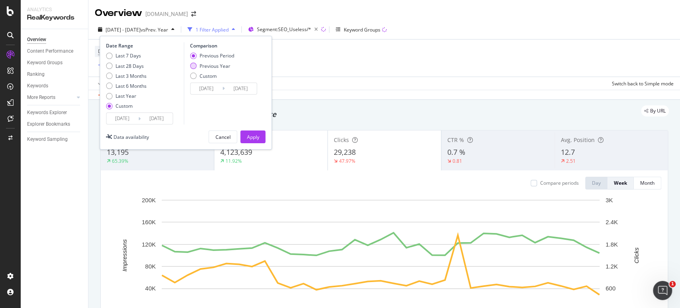
click at [220, 63] on div "Previous Year" at bounding box center [215, 66] width 31 height 7
type input "[DATE]"
click at [250, 136] on div "Apply" at bounding box center [253, 137] width 12 height 7
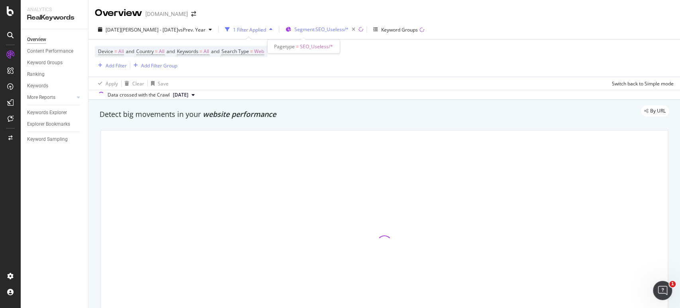
click at [307, 28] on span "Segment: SEO_Useless/*" at bounding box center [322, 29] width 54 height 7
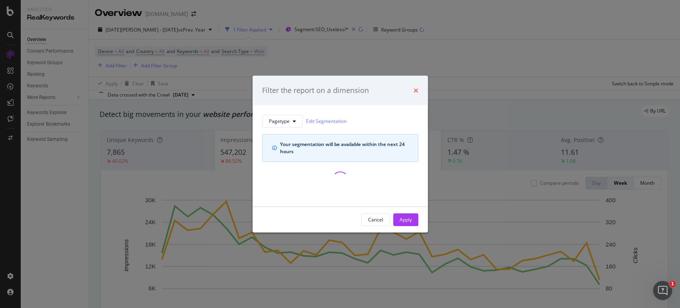
click at [415, 90] on icon "times" at bounding box center [416, 90] width 5 height 6
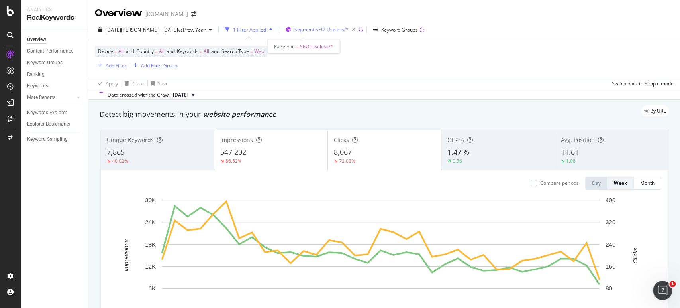
click at [310, 28] on span "Segment: SEO_Useless/*" at bounding box center [322, 29] width 54 height 7
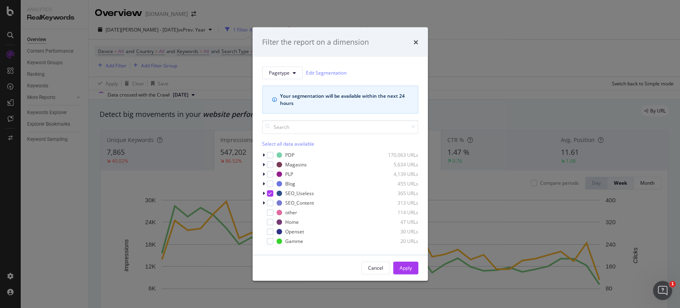
click at [271, 143] on div "Select all data available" at bounding box center [340, 143] width 156 height 7
click at [405, 266] on div "Apply" at bounding box center [406, 267] width 12 height 7
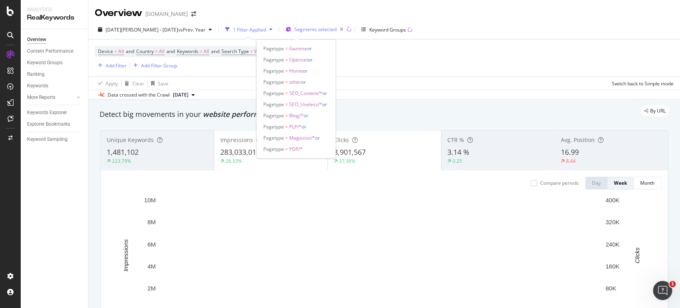
click at [295, 29] on span "Segments selected" at bounding box center [316, 29] width 42 height 7
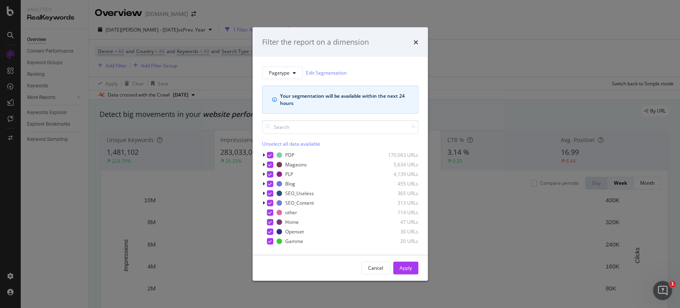
click at [282, 143] on div "Unselect all data available" at bounding box center [340, 143] width 156 height 7
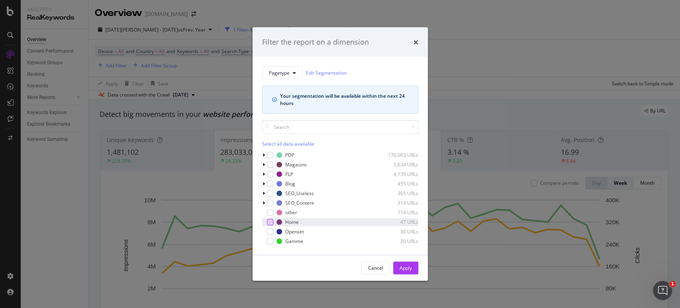
click at [270, 219] on div "modal" at bounding box center [270, 221] width 6 height 6
click at [401, 268] on div "Apply" at bounding box center [406, 267] width 12 height 7
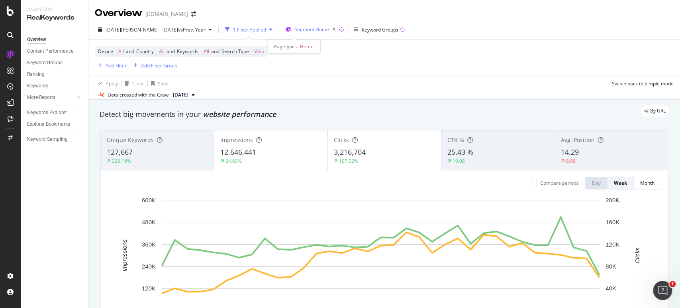
click at [297, 26] on span "Segment: Home" at bounding box center [312, 29] width 35 height 7
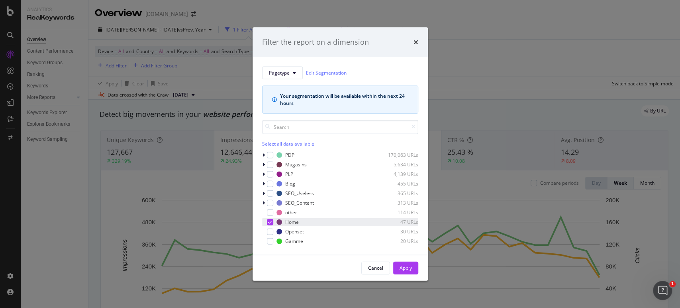
click at [269, 222] on icon "modal" at bounding box center [270, 222] width 4 height 4
click at [271, 164] on div "modal" at bounding box center [270, 164] width 6 height 6
click at [409, 267] on div "Apply" at bounding box center [406, 267] width 12 height 7
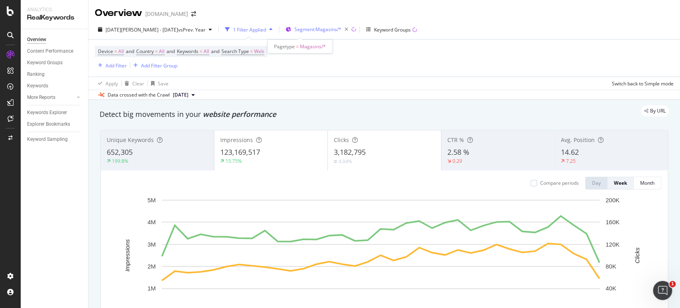
click at [295, 30] on span "Segment: Magasins/*" at bounding box center [318, 29] width 47 height 7
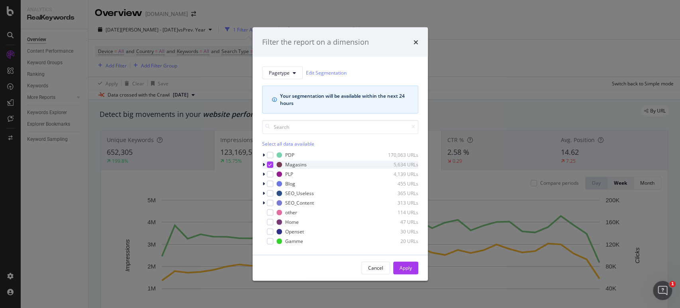
click at [271, 163] on div "modal" at bounding box center [270, 164] width 6 height 6
click at [264, 153] on icon "modal" at bounding box center [264, 154] width 2 height 5
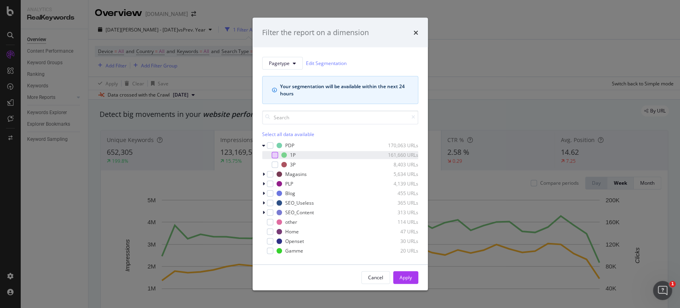
click at [273, 154] on div "modal" at bounding box center [275, 154] width 6 height 6
drag, startPoint x: 408, startPoint y: 281, endPoint x: 36, endPoint y: 222, distance: 376.9
click at [409, 281] on div "Apply" at bounding box center [406, 277] width 12 height 12
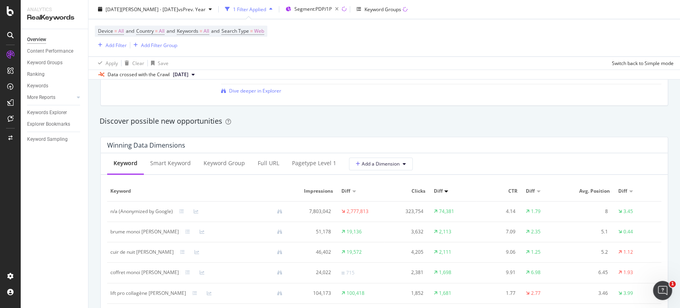
scroll to position [708, 0]
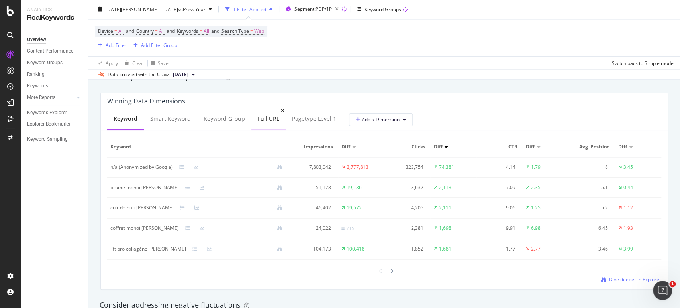
click at [264, 117] on div "Full URL" at bounding box center [269, 119] width 22 height 8
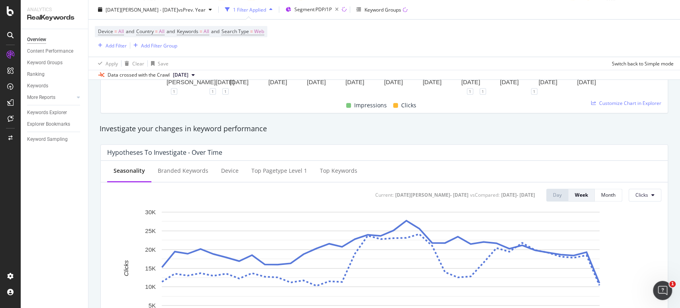
scroll to position [133, 0]
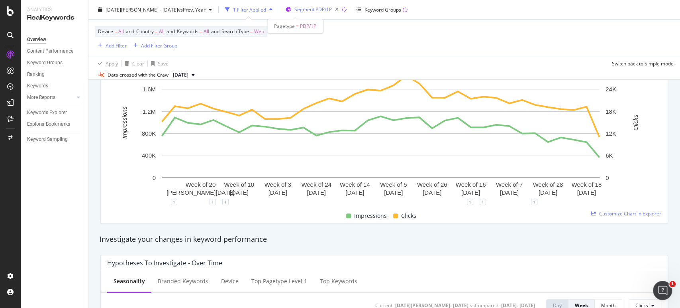
click at [310, 9] on span "Segment: PDP/1P" at bounding box center [313, 9] width 37 height 7
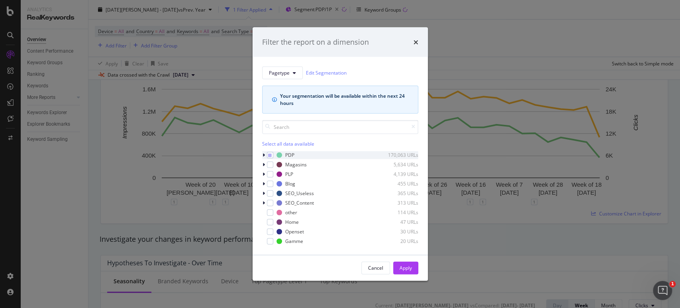
click at [263, 155] on icon "modal" at bounding box center [264, 154] width 2 height 5
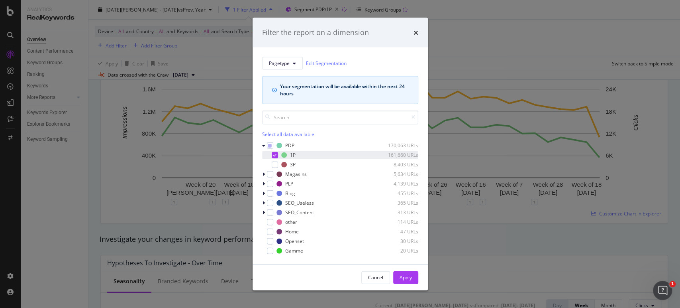
click at [273, 155] on icon "modal" at bounding box center [275, 155] width 4 height 4
click at [275, 164] on div "modal" at bounding box center [275, 164] width 6 height 6
drag, startPoint x: 406, startPoint y: 277, endPoint x: 14, endPoint y: 216, distance: 396.5
click at [406, 278] on div "Apply" at bounding box center [406, 277] width 12 height 7
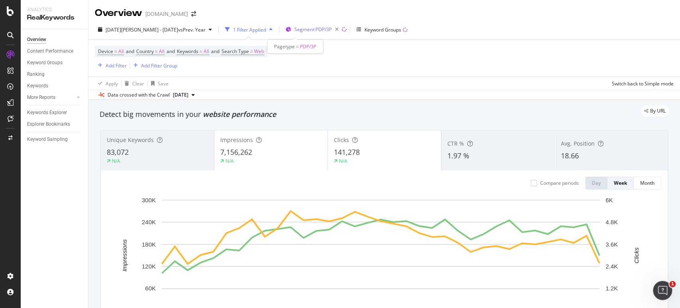
click at [295, 30] on span "Segment: PDP/3P" at bounding box center [313, 29] width 37 height 7
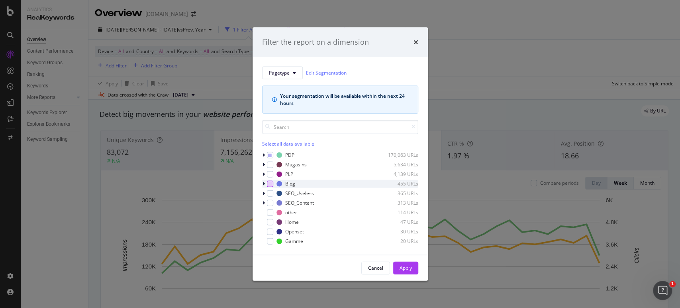
click at [270, 181] on div "modal" at bounding box center [270, 183] width 6 height 6
click at [263, 153] on icon "modal" at bounding box center [264, 154] width 2 height 5
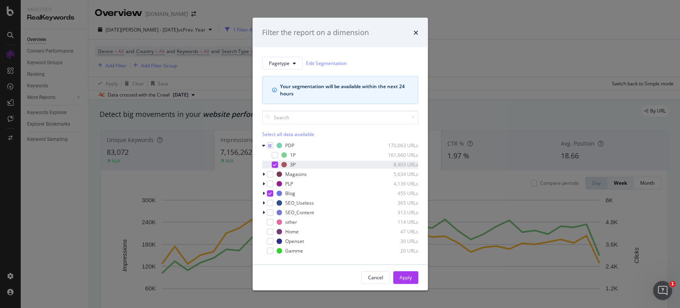
click at [275, 165] on icon "modal" at bounding box center [275, 164] width 4 height 4
click at [404, 277] on div "Apply" at bounding box center [406, 277] width 12 height 7
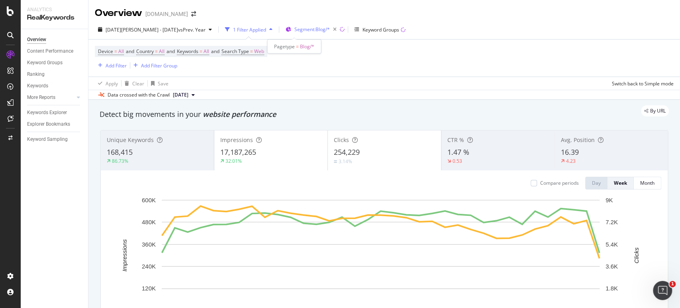
click at [295, 27] on span "Segment: Blog/*" at bounding box center [312, 29] width 35 height 7
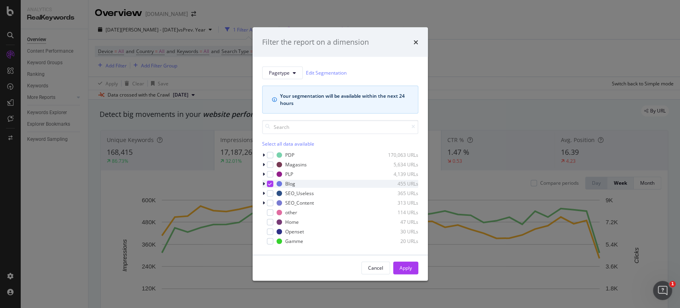
drag, startPoint x: 287, startPoint y: 27, endPoint x: 271, endPoint y: 182, distance: 156.3
click at [271, 182] on icon "modal" at bounding box center [270, 183] width 4 height 4
click at [271, 202] on div "modal" at bounding box center [270, 202] width 6 height 6
click at [407, 269] on div "Apply" at bounding box center [406, 267] width 12 height 7
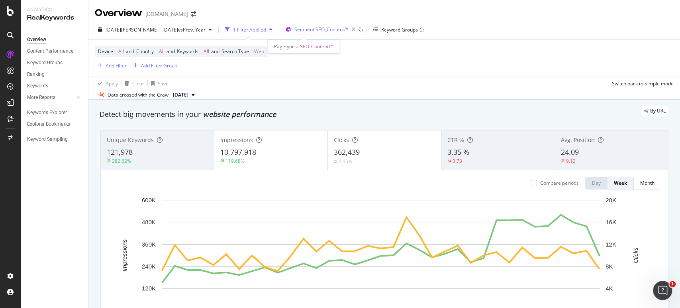
click at [295, 28] on span "Segment: SEO_Content/*" at bounding box center [322, 29] width 54 height 7
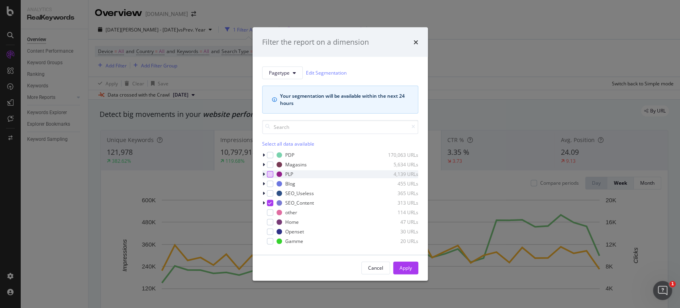
click at [271, 174] on div "modal" at bounding box center [270, 174] width 6 height 6
drag, startPoint x: 399, startPoint y: 269, endPoint x: 16, endPoint y: 235, distance: 384.1
click at [400, 269] on div "Apply" at bounding box center [406, 267] width 12 height 7
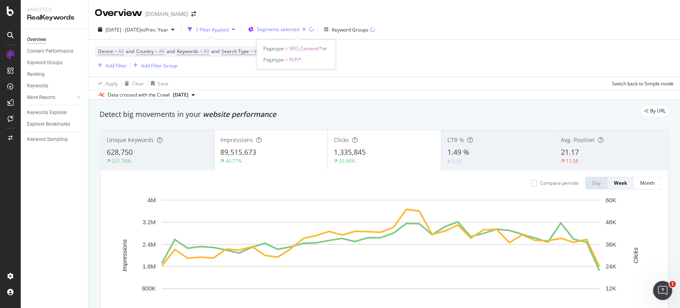
click at [299, 30] on span "Segments selected" at bounding box center [278, 29] width 42 height 7
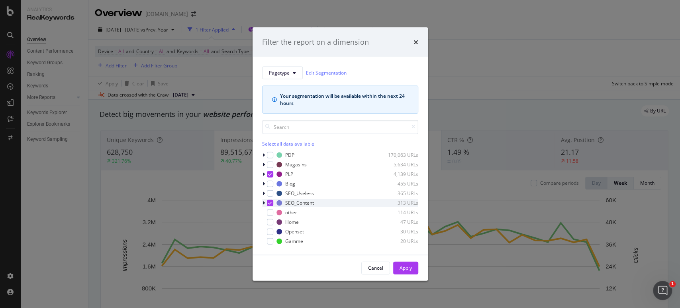
click at [269, 202] on icon "modal" at bounding box center [270, 202] width 4 height 4
click at [402, 269] on div "Apply" at bounding box center [406, 267] width 12 height 7
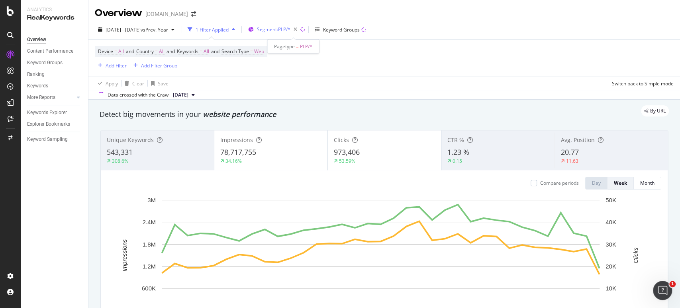
click at [291, 29] on span "Segment: PLP/*" at bounding box center [273, 29] width 33 height 7
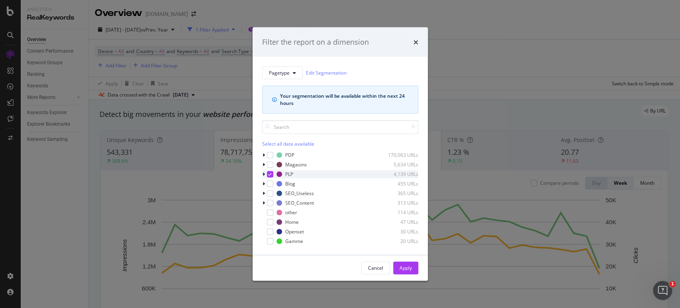
click at [271, 173] on icon "modal" at bounding box center [270, 174] width 4 height 4
click at [272, 240] on div "modal" at bounding box center [270, 241] width 6 height 6
drag, startPoint x: 399, startPoint y: 270, endPoint x: 52, endPoint y: 219, distance: 350.4
click at [399, 270] on button "Apply" at bounding box center [405, 267] width 25 height 13
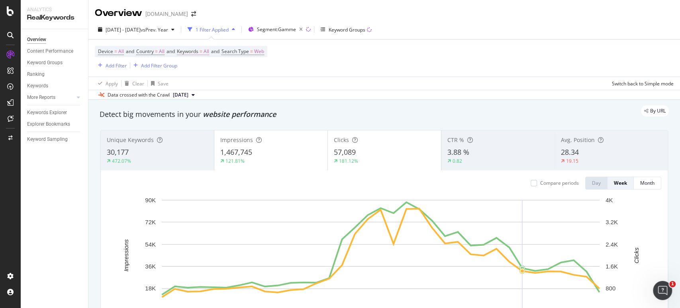
click at [207, 52] on span "Keywords = All" at bounding box center [193, 51] width 32 height 7
click at [200, 70] on icon "button" at bounding box center [201, 70] width 3 height 5
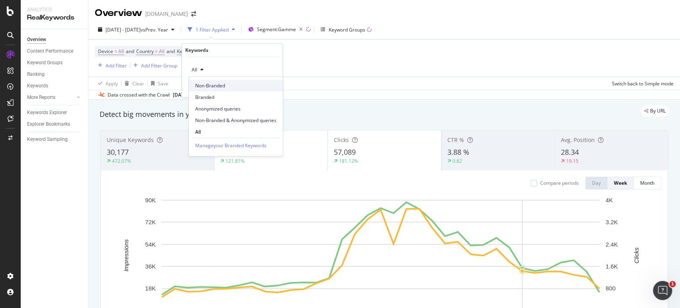
click at [209, 86] on span "Non-Branded" at bounding box center [235, 85] width 81 height 7
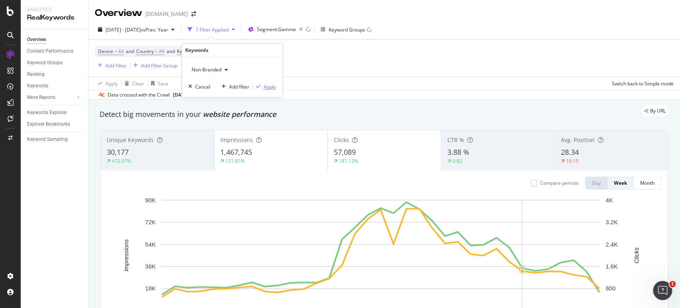
click at [267, 87] on div "Apply" at bounding box center [270, 86] width 12 height 7
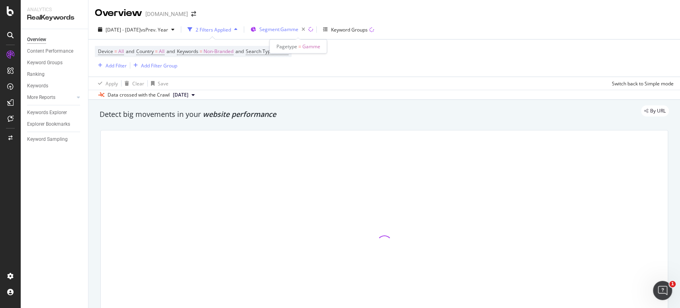
click at [297, 29] on span "Segment: Gamme" at bounding box center [278, 29] width 39 height 7
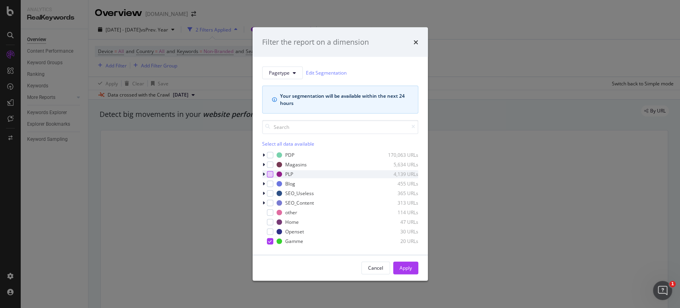
click at [270, 173] on div "modal" at bounding box center [270, 174] width 6 height 6
click at [411, 271] on div "Apply" at bounding box center [406, 267] width 12 height 12
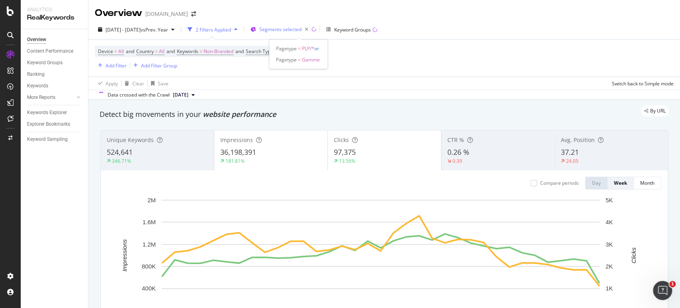
click at [295, 28] on span "Segments selected" at bounding box center [280, 29] width 42 height 7
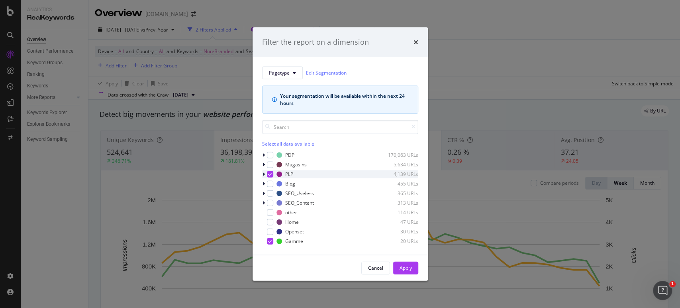
click at [270, 173] on icon "modal" at bounding box center [270, 174] width 4 height 4
click at [269, 240] on icon "modal" at bounding box center [270, 241] width 4 height 4
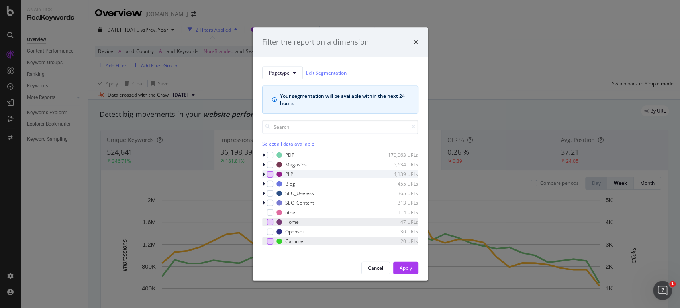
click at [270, 223] on div "modal" at bounding box center [270, 221] width 6 height 6
click at [406, 267] on div "Apply" at bounding box center [406, 267] width 12 height 7
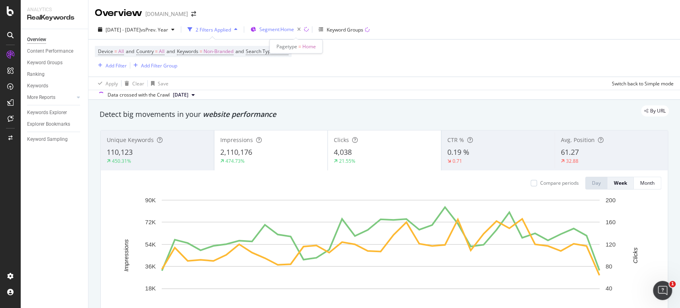
click at [304, 25] on div "Segment: Home" at bounding box center [281, 29] width 45 height 11
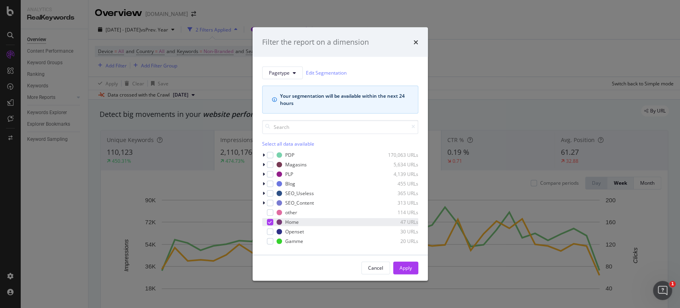
click at [270, 220] on icon "modal" at bounding box center [270, 222] width 4 height 4
click at [271, 165] on div "modal" at bounding box center [270, 164] width 6 height 6
click at [408, 268] on div "Apply" at bounding box center [406, 267] width 12 height 7
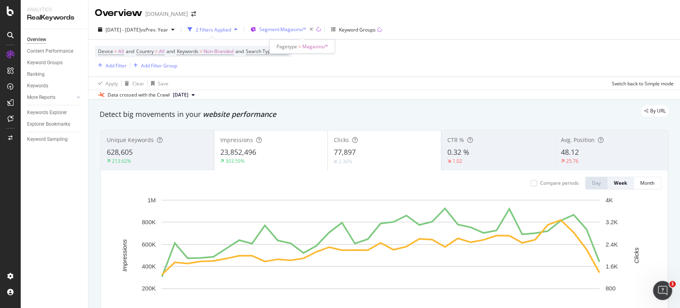
click at [307, 31] on span "Segment: Magasins/*" at bounding box center [282, 29] width 47 height 7
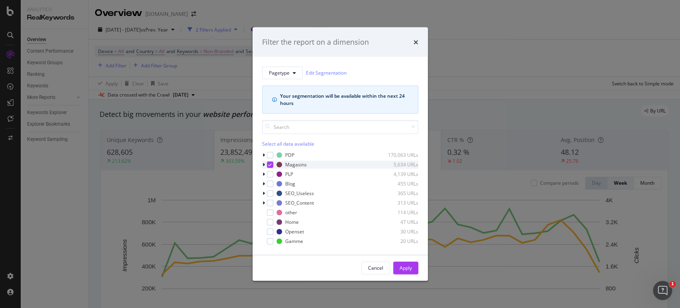
click at [271, 164] on icon "modal" at bounding box center [270, 164] width 4 height 4
click at [271, 184] on div "modal" at bounding box center [270, 183] width 6 height 6
click at [400, 264] on div "Apply" at bounding box center [406, 267] width 12 height 7
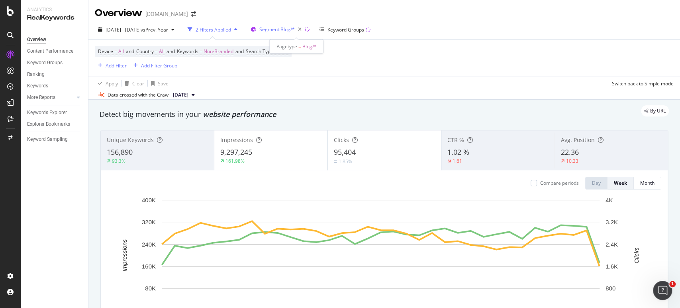
click at [295, 31] on span "Segment: Blog/*" at bounding box center [276, 29] width 35 height 7
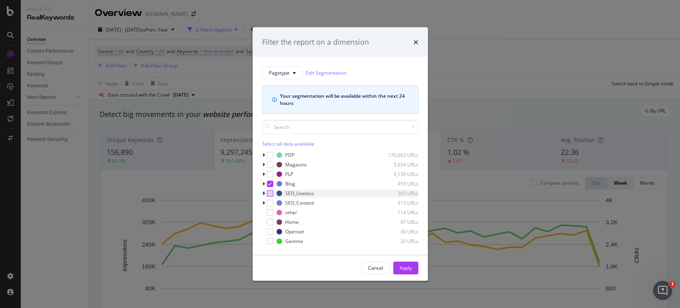
drag, startPoint x: 271, startPoint y: 183, endPoint x: 270, endPoint y: 194, distance: 10.8
click at [270, 182] on icon "modal" at bounding box center [270, 183] width 4 height 4
click at [269, 202] on div "modal" at bounding box center [270, 202] width 6 height 6
click at [405, 266] on div "Apply" at bounding box center [406, 267] width 12 height 7
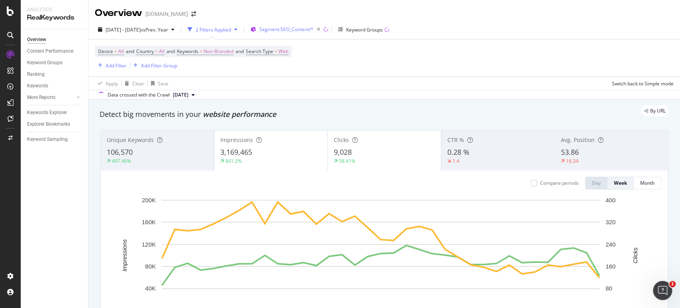
click at [309, 30] on span "Segment: SEO_Content/*" at bounding box center [286, 29] width 54 height 7
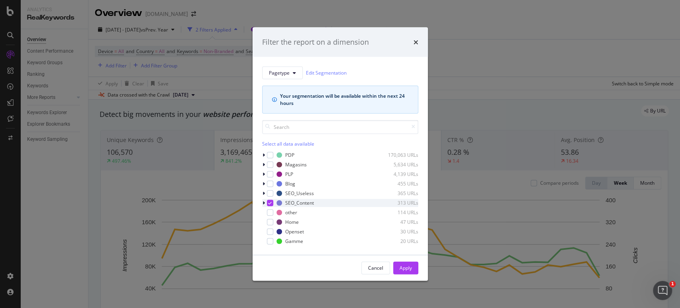
click at [271, 202] on icon "modal" at bounding box center [270, 202] width 4 height 4
click at [263, 154] on icon "modal" at bounding box center [264, 154] width 2 height 5
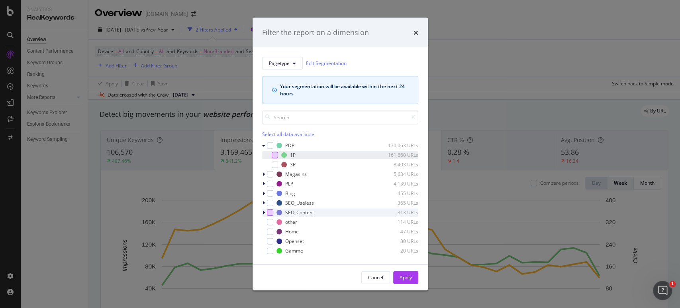
click at [272, 155] on div "modal" at bounding box center [275, 154] width 6 height 6
click at [407, 277] on div "Apply" at bounding box center [406, 277] width 12 height 7
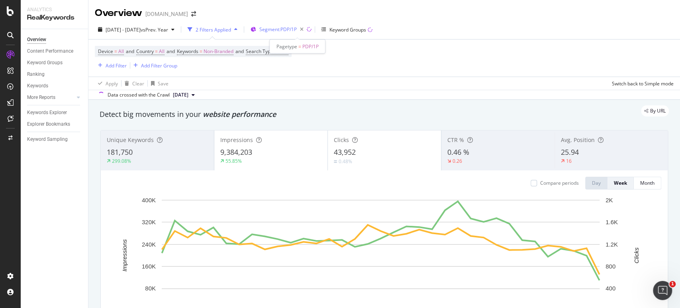
click at [294, 30] on span "Segment: PDP/1P" at bounding box center [277, 29] width 37 height 7
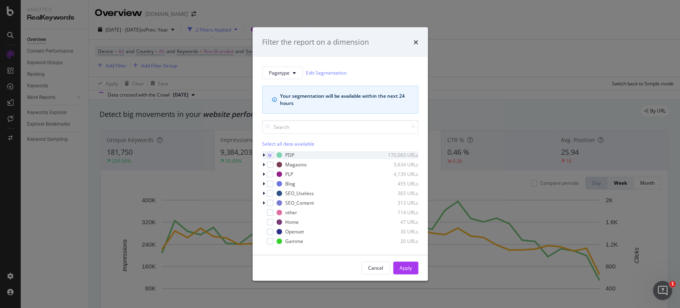
click at [264, 153] on icon "modal" at bounding box center [264, 154] width 2 height 5
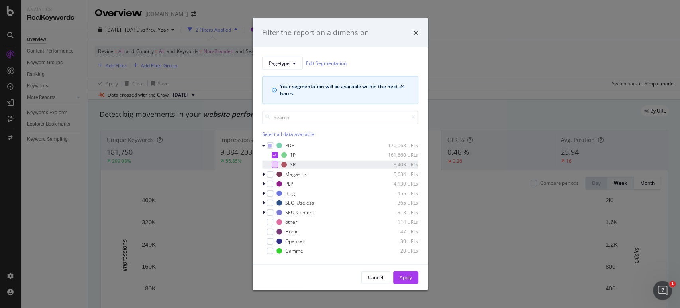
click at [273, 163] on div "modal" at bounding box center [275, 164] width 6 height 6
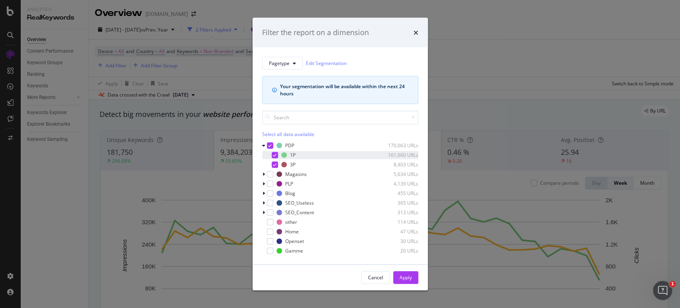
click at [274, 157] on div "modal" at bounding box center [275, 154] width 6 height 6
click at [405, 278] on div "Apply" at bounding box center [406, 277] width 12 height 7
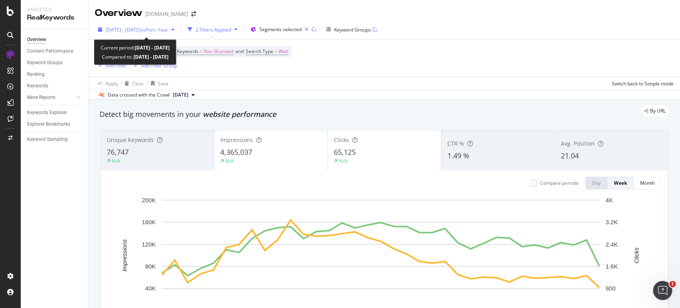
click at [168, 32] on span "vs Prev. Year" at bounding box center [155, 29] width 28 height 7
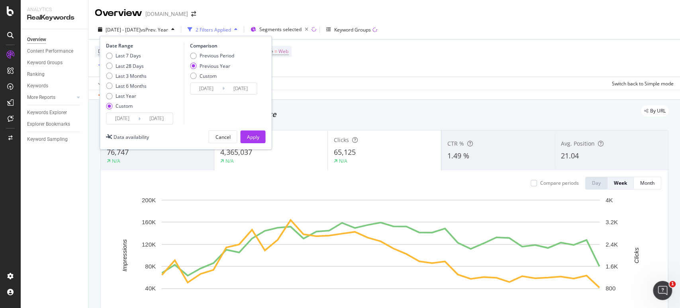
click at [120, 119] on input "[DATE]" at bounding box center [122, 118] width 32 height 11
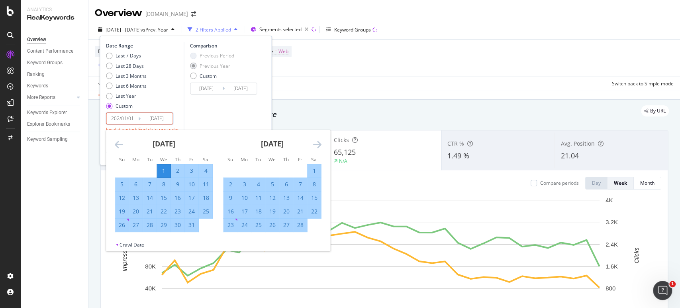
type input "[DATE]"
click at [155, 118] on input "[DATE]" at bounding box center [157, 118] width 32 height 11
type input "[DATE]"
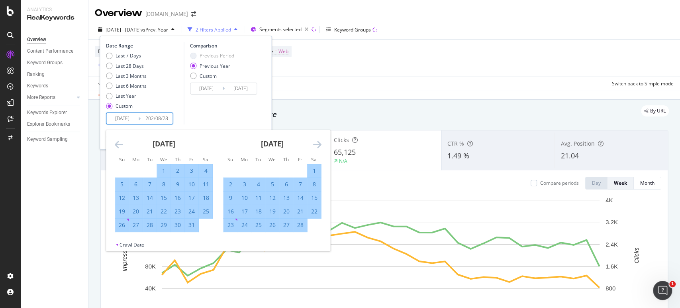
type input "2023/08/30"
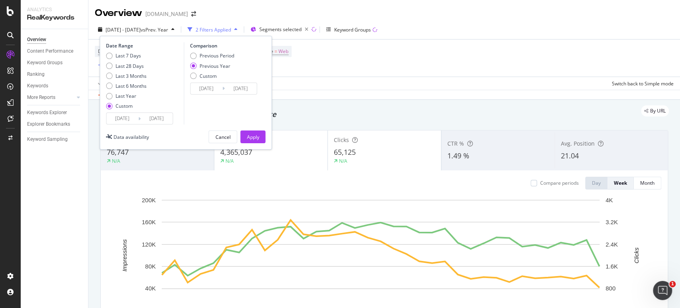
click at [169, 120] on input "2024/08/28" at bounding box center [157, 118] width 32 height 11
click at [132, 121] on input "[DATE]" at bounding box center [122, 118] width 32 height 11
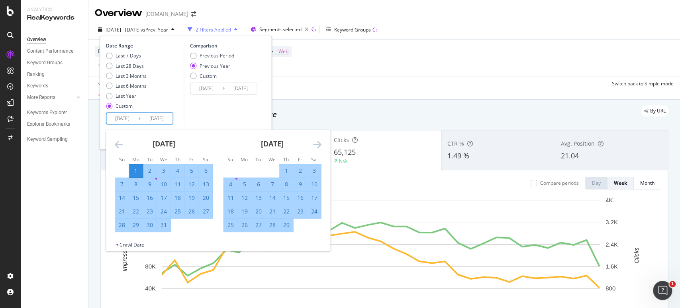
click at [163, 118] on input "2024/08/28" at bounding box center [157, 118] width 32 height 11
click at [322, 143] on div "[DATE] 1 2 3 4 5 6 7 8 9 10 11 12 13 14 15 16 17 18 19 20 21 22 23 24 25 26 27 …" at bounding box center [272, 181] width 108 height 102
click at [318, 146] on icon "Move forward to switch to the next month." at bounding box center [317, 145] width 8 height 10
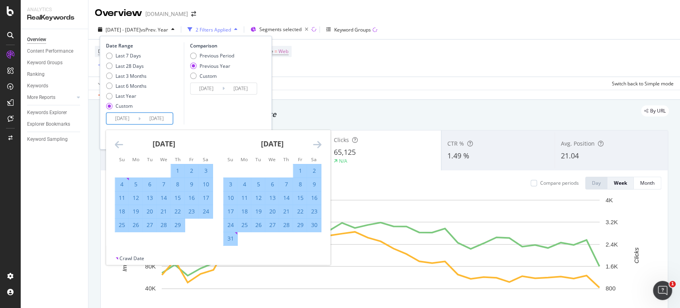
click at [318, 146] on icon "Move forward to switch to the next month." at bounding box center [317, 145] width 8 height 10
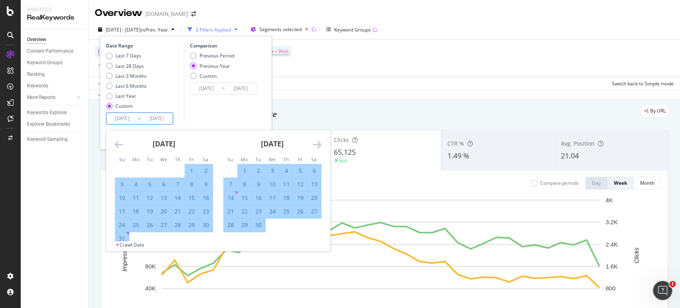
click at [318, 146] on icon "Move forward to switch to the next month." at bounding box center [317, 145] width 8 height 10
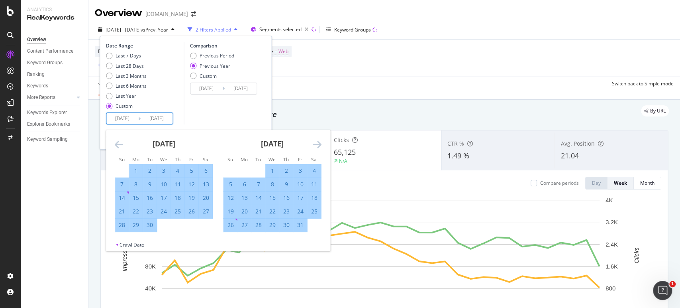
click at [318, 146] on icon "Move forward to switch to the next month." at bounding box center [317, 145] width 8 height 10
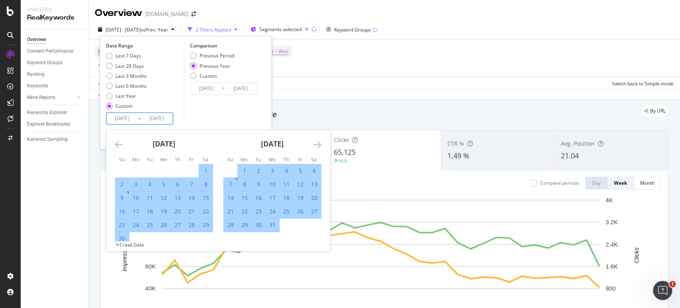
click at [318, 146] on icon "Move forward to switch to the next month." at bounding box center [317, 145] width 8 height 10
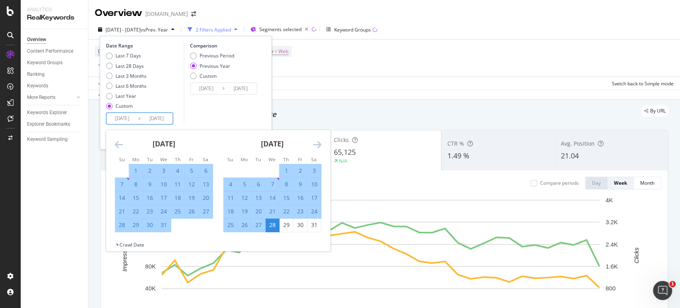
click at [318, 146] on icon "Move forward to switch to the next month." at bounding box center [317, 145] width 8 height 10
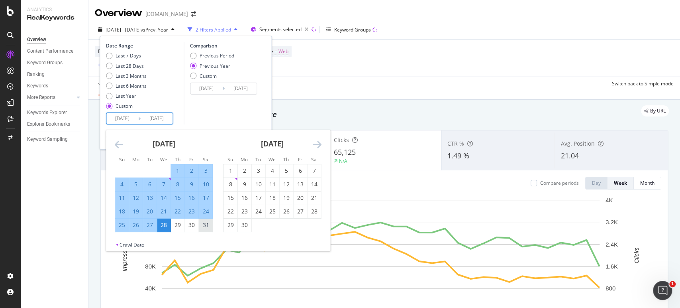
click at [204, 227] on div "31" at bounding box center [206, 225] width 14 height 8
type input "[DATE]"
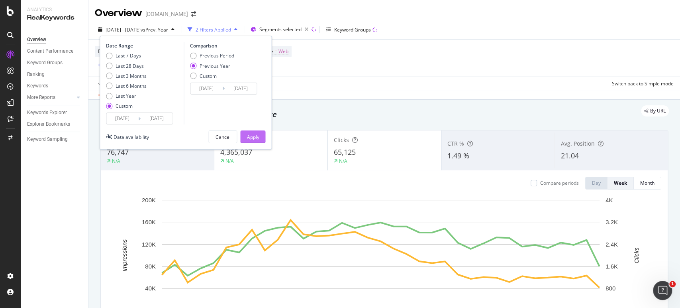
click at [257, 139] on div "Apply" at bounding box center [253, 137] width 12 height 7
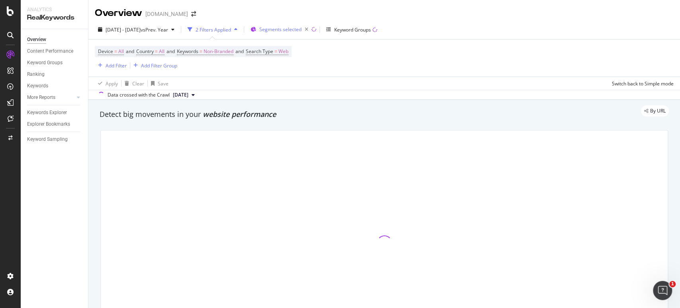
click at [299, 29] on span "Segments selected" at bounding box center [280, 29] width 42 height 7
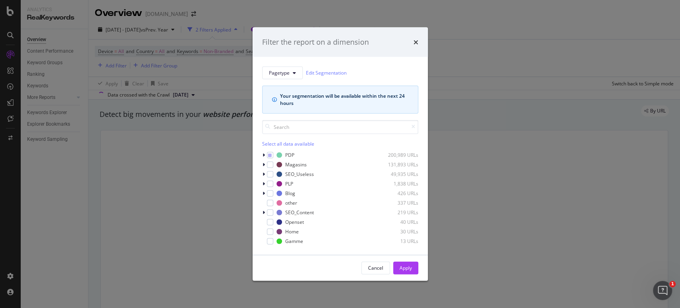
click at [285, 143] on div "Select all data available" at bounding box center [340, 143] width 156 height 7
drag, startPoint x: 405, startPoint y: 271, endPoint x: 51, endPoint y: 284, distance: 355.0
click at [405, 270] on div "Apply" at bounding box center [406, 267] width 12 height 7
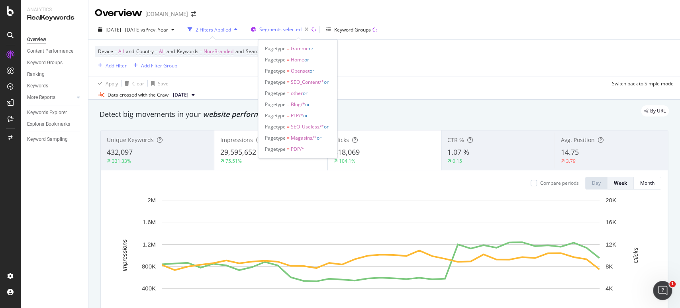
click at [302, 30] on span "Segments selected" at bounding box center [280, 29] width 42 height 7
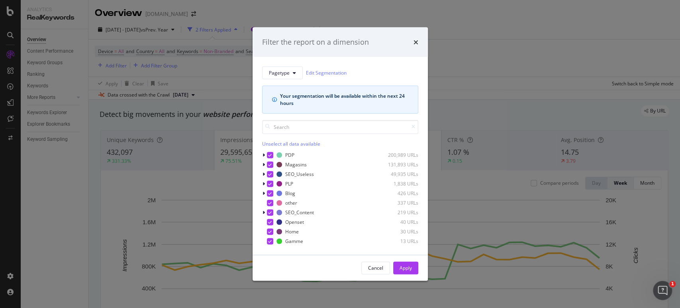
click at [289, 141] on div "Unselect all data available" at bounding box center [340, 143] width 156 height 7
drag, startPoint x: 269, startPoint y: 230, endPoint x: 295, endPoint y: 236, distance: 26.8
click at [269, 230] on div "modal" at bounding box center [270, 231] width 6 height 6
click at [408, 269] on div "Apply" at bounding box center [406, 267] width 12 height 7
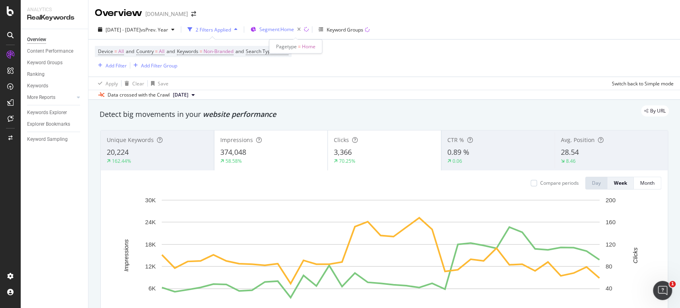
click at [293, 30] on span "Segment: Home" at bounding box center [276, 29] width 35 height 7
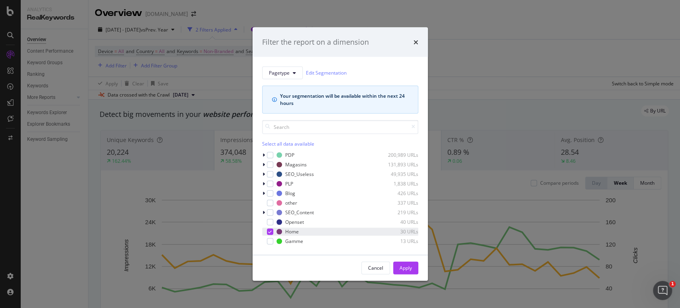
click at [269, 231] on icon "modal" at bounding box center [270, 231] width 4 height 4
click at [270, 163] on div "modal" at bounding box center [270, 164] width 6 height 6
click at [408, 267] on div "Apply" at bounding box center [406, 267] width 12 height 7
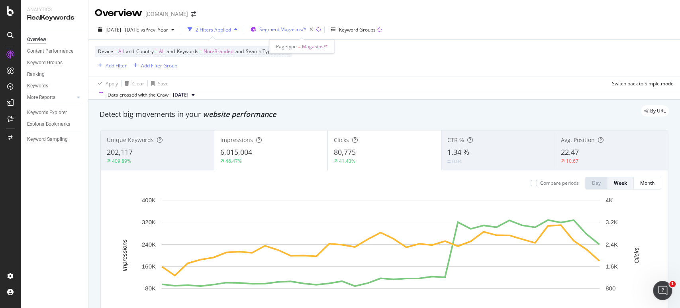
click at [303, 26] on span "Segment: Magasins/*" at bounding box center [282, 29] width 47 height 7
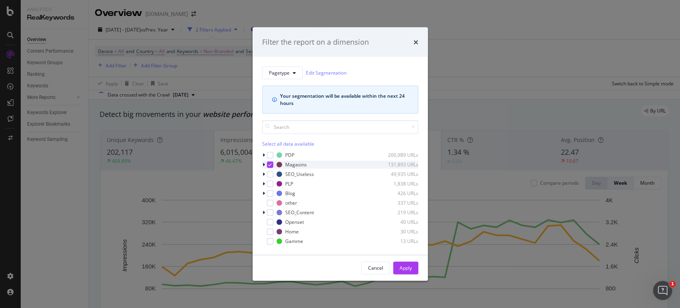
click at [271, 163] on icon "modal" at bounding box center [270, 164] width 4 height 4
click at [268, 185] on div "modal" at bounding box center [270, 183] width 6 height 6
drag, startPoint x: 405, startPoint y: 270, endPoint x: 47, endPoint y: 218, distance: 361.7
click at [406, 271] on div "Apply" at bounding box center [406, 267] width 12 height 12
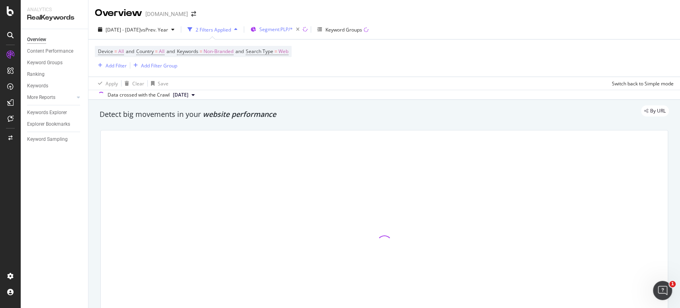
click at [289, 31] on span "Segment: PLP/*" at bounding box center [275, 29] width 33 height 7
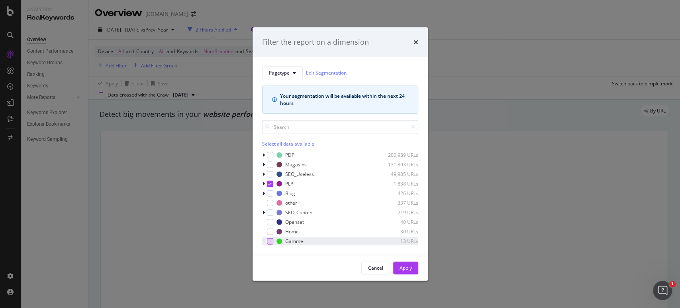
click at [270, 240] on div "modal" at bounding box center [270, 241] width 6 height 6
click at [408, 268] on div "Apply" at bounding box center [406, 267] width 12 height 7
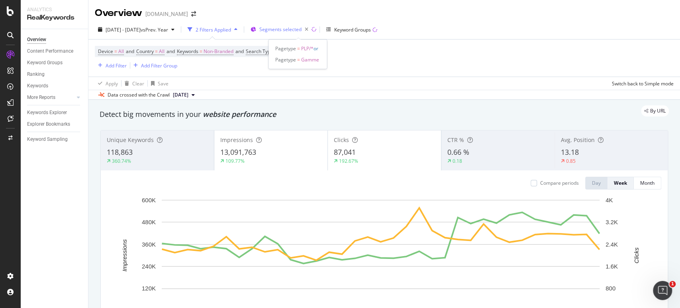
click at [288, 25] on div "Segments selected" at bounding box center [285, 29] width 52 height 11
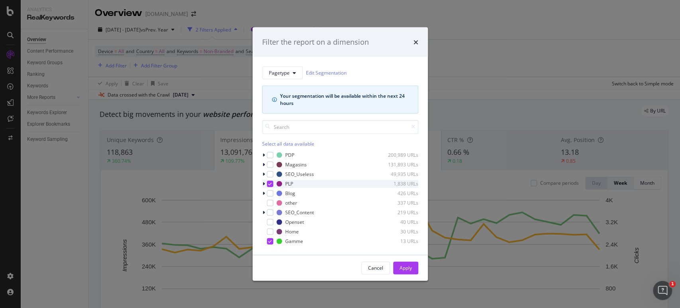
click at [271, 185] on icon "modal" at bounding box center [270, 183] width 4 height 4
click at [270, 242] on icon "modal" at bounding box center [270, 241] width 4 height 4
click at [273, 193] on div "modal" at bounding box center [270, 193] width 6 height 6
click at [407, 268] on div "Apply" at bounding box center [406, 267] width 12 height 7
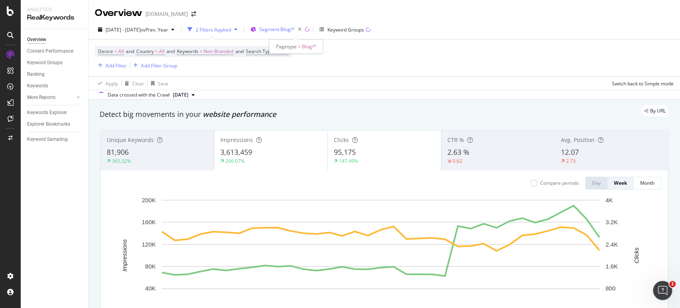
click at [295, 28] on span "Segment: Blog/*" at bounding box center [276, 29] width 35 height 7
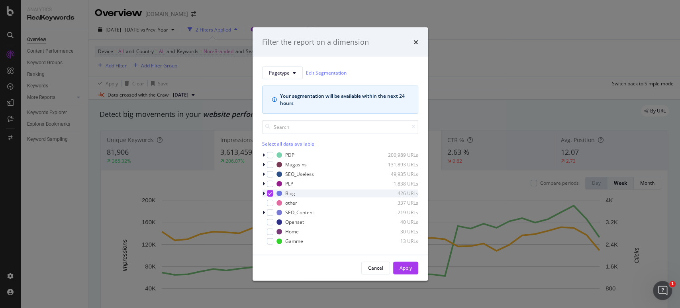
click at [270, 193] on icon "modal" at bounding box center [270, 193] width 4 height 4
click at [262, 153] on div "modal" at bounding box center [264, 155] width 5 height 8
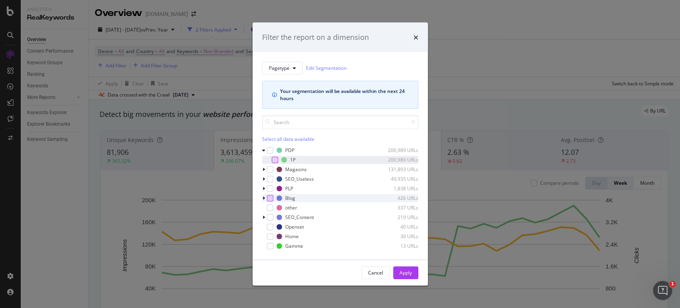
click at [273, 159] on div "modal" at bounding box center [275, 159] width 6 height 6
click at [402, 273] on div "Apply" at bounding box center [406, 272] width 12 height 7
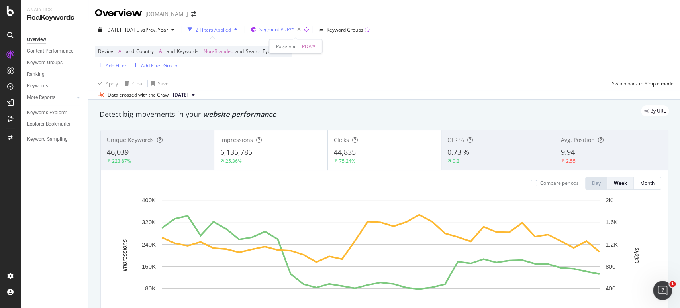
click at [294, 28] on span "Segment: PDP/*" at bounding box center [276, 29] width 35 height 7
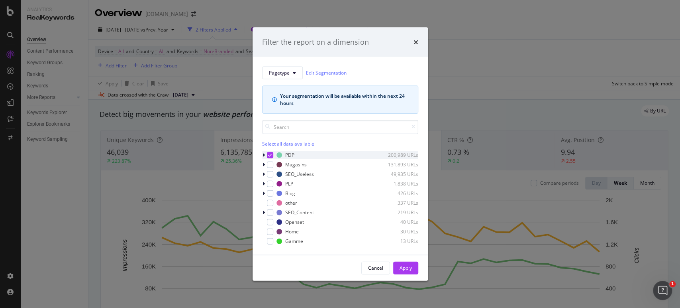
click at [268, 153] on icon "modal" at bounding box center [270, 155] width 4 height 4
click at [267, 213] on div "modal" at bounding box center [270, 212] width 6 height 6
click at [400, 267] on div "Apply" at bounding box center [406, 267] width 12 height 7
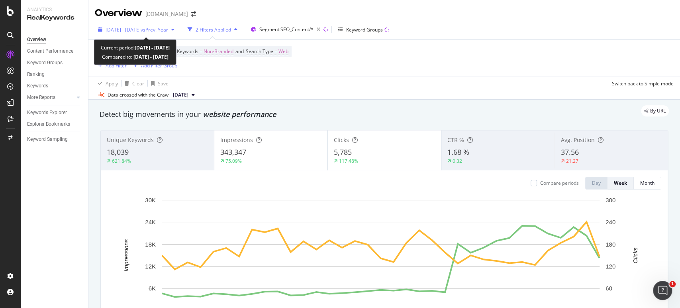
click at [168, 31] on span "vs Prev. Year" at bounding box center [155, 29] width 28 height 7
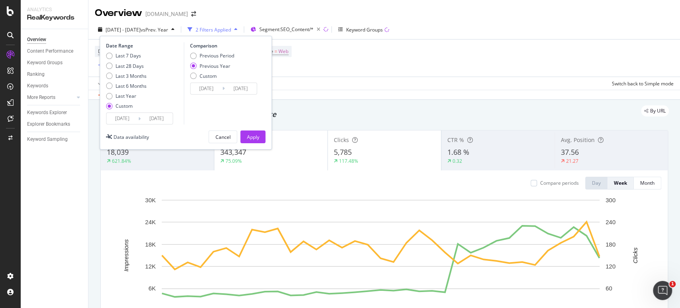
click at [128, 118] on input "[DATE]" at bounding box center [122, 118] width 32 height 11
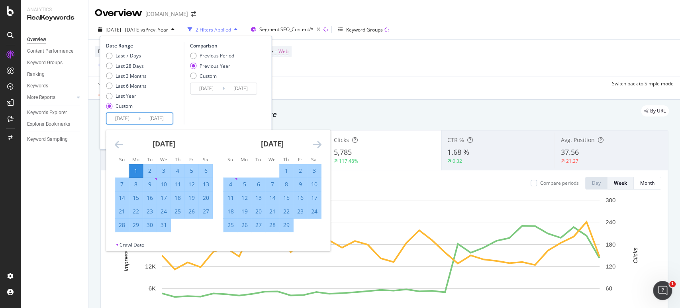
click at [318, 143] on icon "Move forward to switch to the next month." at bounding box center [317, 145] width 8 height 10
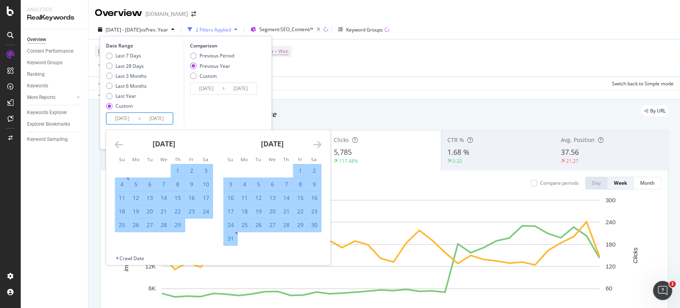
click at [318, 143] on icon "Move forward to switch to the next month." at bounding box center [317, 145] width 8 height 10
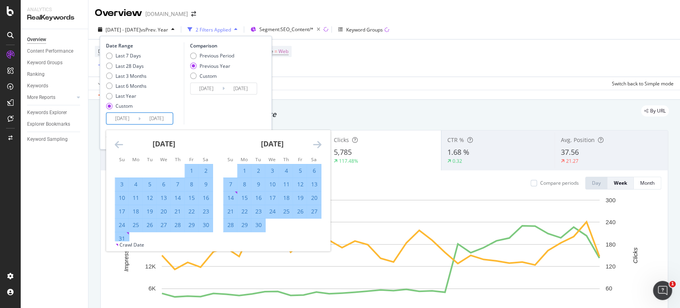
click at [318, 143] on icon "Move forward to switch to the next month." at bounding box center [317, 145] width 8 height 10
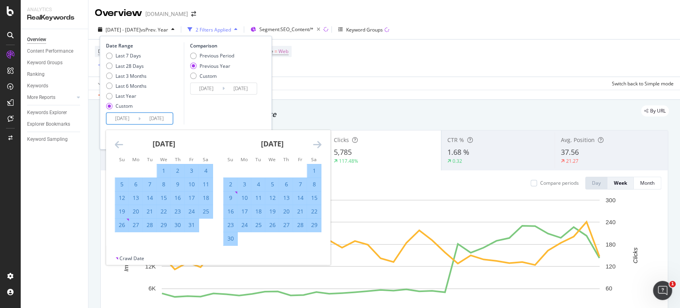
click at [318, 143] on icon "Move forward to switch to the next month." at bounding box center [317, 145] width 8 height 10
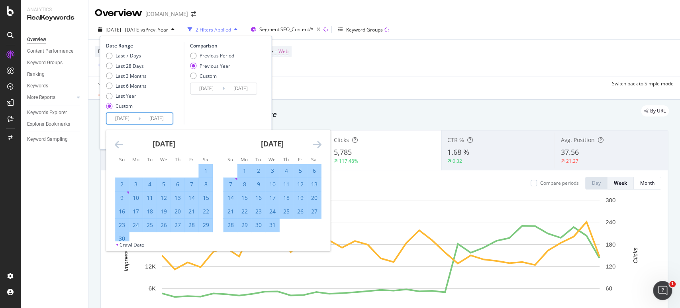
click at [318, 143] on icon "Move forward to switch to the next month." at bounding box center [317, 145] width 8 height 10
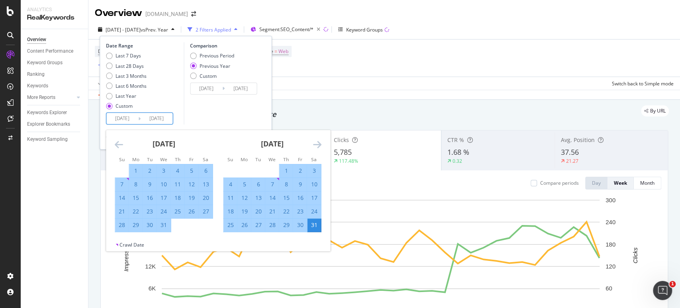
click at [318, 143] on icon "Move forward to switch to the next month." at bounding box center [317, 145] width 8 height 10
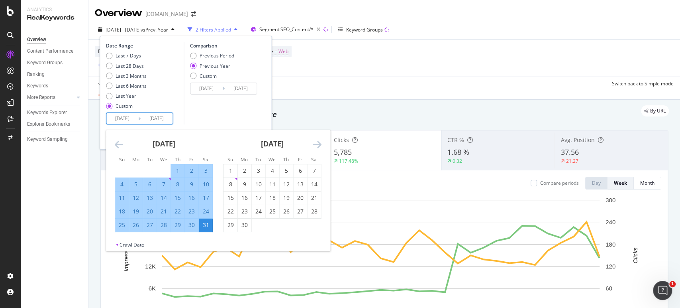
click at [318, 143] on icon "Move forward to switch to the next month." at bounding box center [317, 145] width 8 height 10
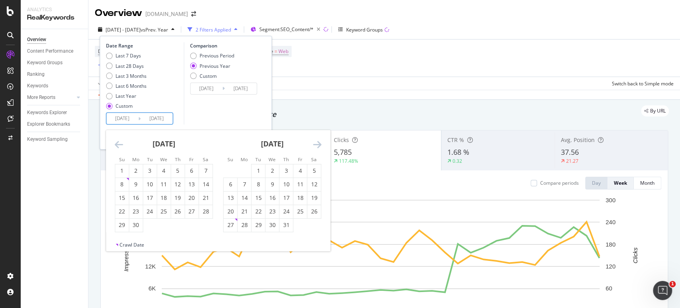
click at [318, 143] on icon "Move forward to switch to the next month." at bounding box center [317, 145] width 8 height 10
click at [273, 170] on div "1" at bounding box center [272, 171] width 14 height 8
type input "[DATE]"
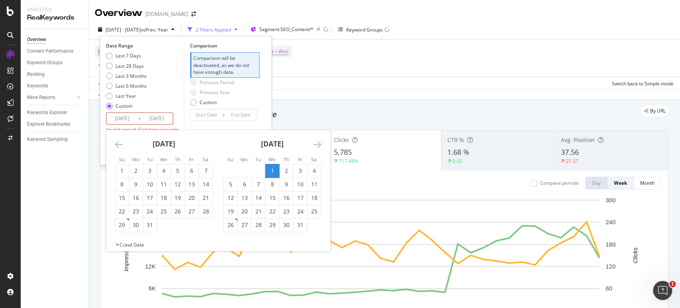
click at [319, 143] on icon "Move forward to switch to the next month." at bounding box center [317, 145] width 8 height 10
click at [318, 143] on icon "Move forward to switch to the next month." at bounding box center [317, 145] width 8 height 10
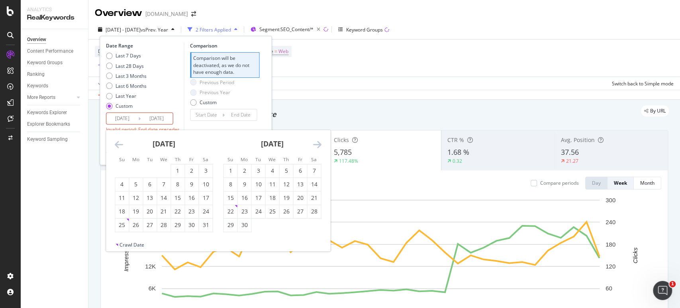
click at [318, 143] on icon "Move forward to switch to the next month." at bounding box center [317, 145] width 8 height 10
click at [282, 224] on div "28" at bounding box center [286, 225] width 14 height 8
type input "[DATE]"
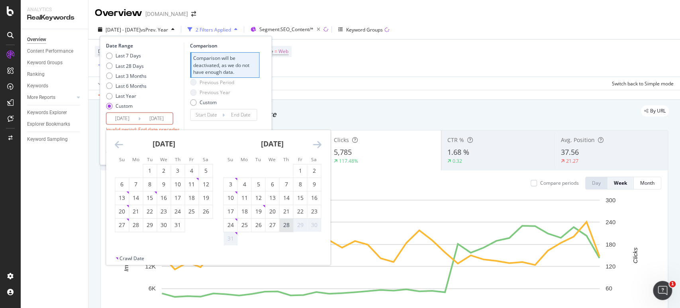
type input "[DATE]"
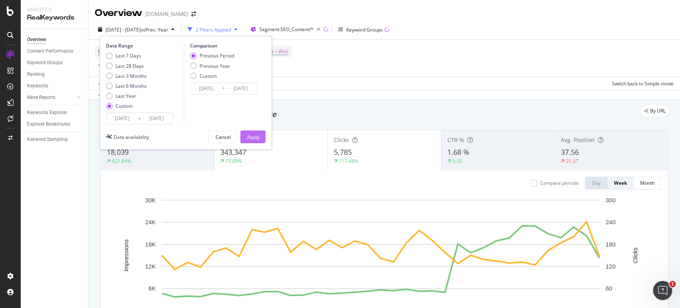
click at [252, 141] on div "Apply" at bounding box center [253, 137] width 12 height 12
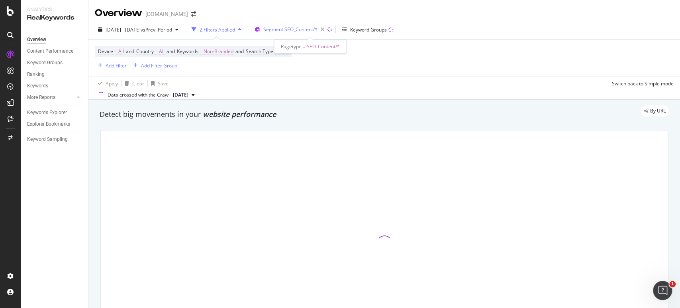
click at [305, 29] on span "Segment: SEO_Content/*" at bounding box center [290, 29] width 54 height 7
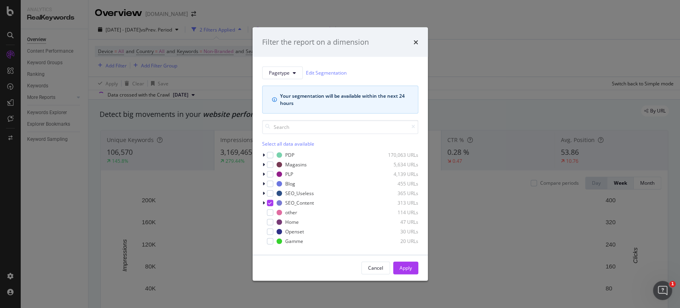
click at [287, 143] on div "Select all data available" at bounding box center [340, 143] width 156 height 7
click at [411, 273] on div "Apply" at bounding box center [406, 267] width 12 height 12
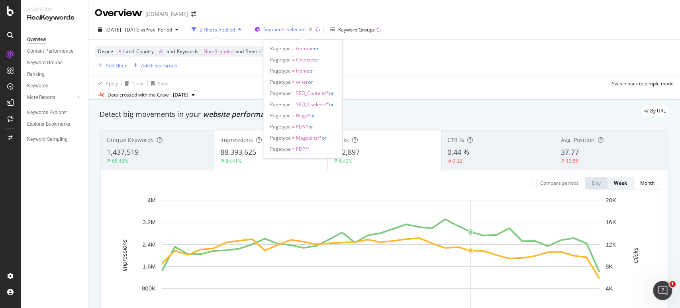
click at [304, 29] on span "Segments selected" at bounding box center [284, 29] width 42 height 7
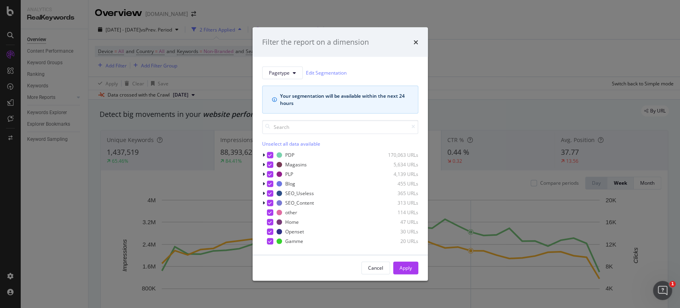
click at [297, 143] on div "Unselect all data available" at bounding box center [340, 143] width 156 height 7
click at [270, 242] on div "modal" at bounding box center [270, 241] width 6 height 6
click at [402, 267] on div "Apply" at bounding box center [406, 267] width 12 height 7
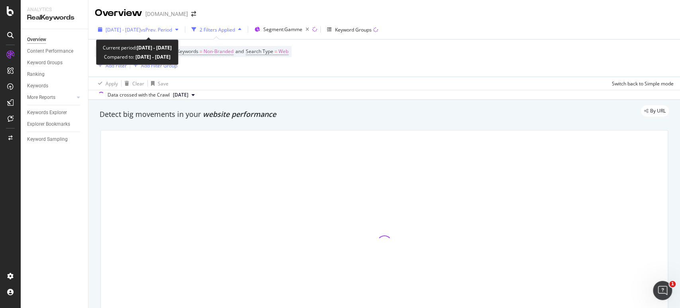
click at [172, 31] on span "vs Prev. Period" at bounding box center [156, 29] width 31 height 7
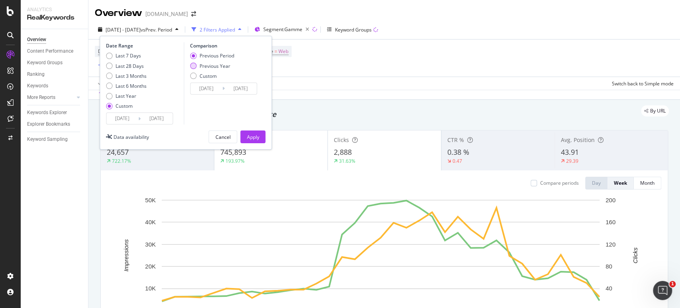
click at [193, 68] on div "Previous Year" at bounding box center [193, 66] width 6 height 6
type input "[DATE]"
drag, startPoint x: 253, startPoint y: 140, endPoint x: 12, endPoint y: 139, distance: 241.1
click at [253, 140] on div "Apply" at bounding box center [253, 137] width 12 height 12
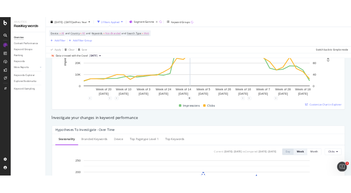
scroll to position [44, 0]
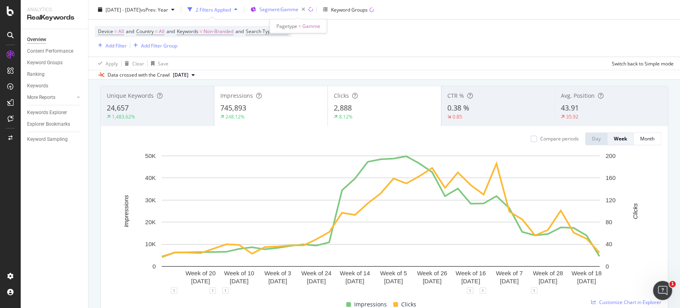
click at [299, 6] on span "Segment: Gamme" at bounding box center [278, 9] width 39 height 7
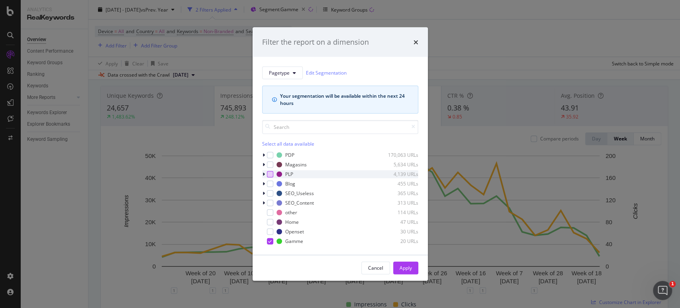
click at [270, 173] on div "modal" at bounding box center [270, 174] width 6 height 6
click at [413, 271] on button "Apply" at bounding box center [405, 267] width 25 height 13
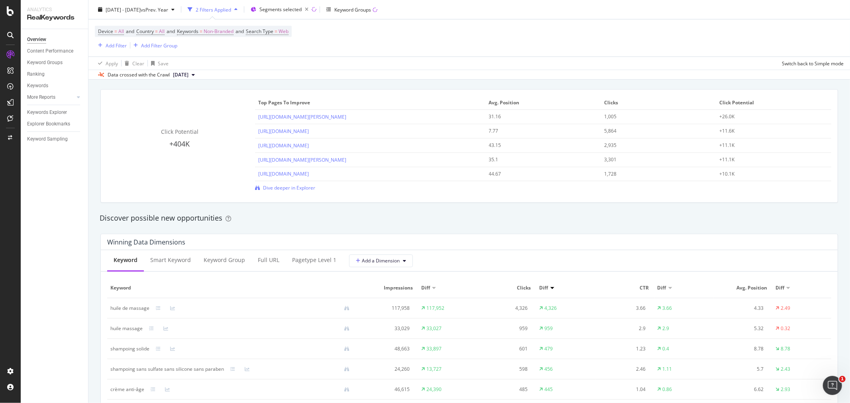
scroll to position [576, 0]
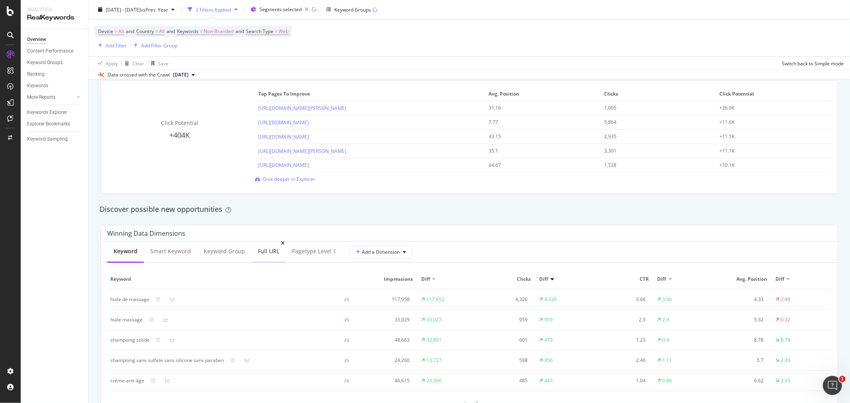
click at [269, 250] on div "Full URL" at bounding box center [269, 252] width 22 height 8
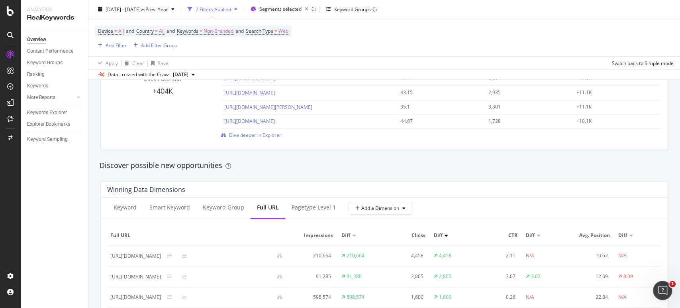
scroll to position [610, 0]
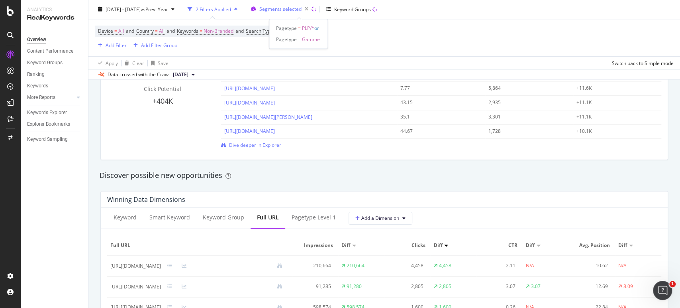
click at [302, 8] on span "Segments selected" at bounding box center [280, 9] width 42 height 7
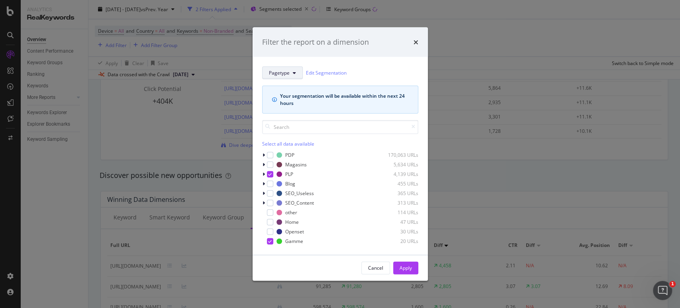
click at [289, 71] on span "Pagetype" at bounding box center [279, 72] width 21 height 7
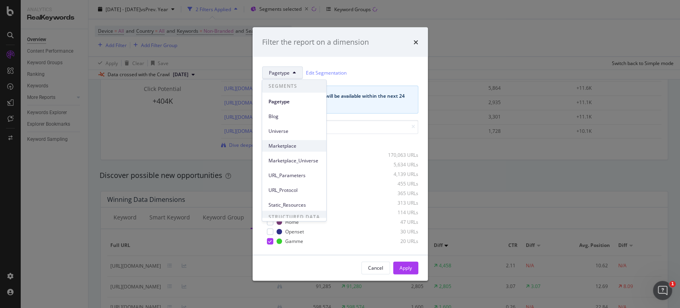
click at [295, 146] on span "Marketplace" at bounding box center [294, 145] width 51 height 7
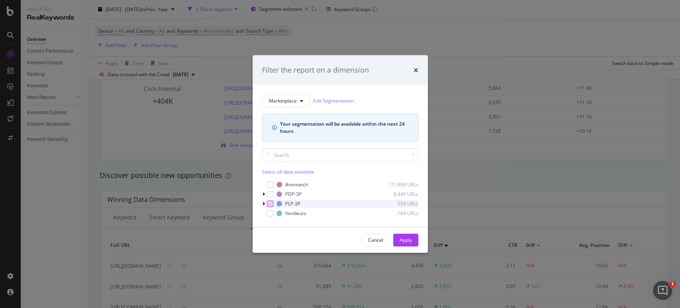
click at [271, 204] on div "modal" at bounding box center [270, 203] width 6 height 6
click at [411, 241] on div "Apply" at bounding box center [406, 239] width 12 height 7
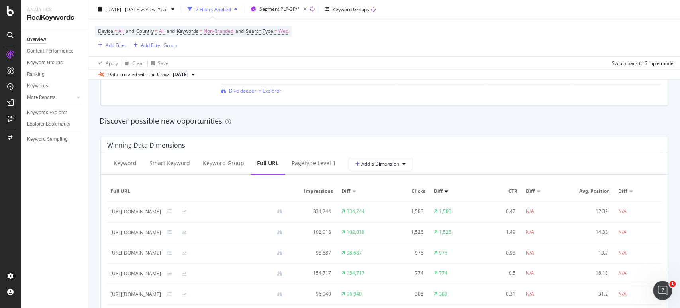
scroll to position [708, 0]
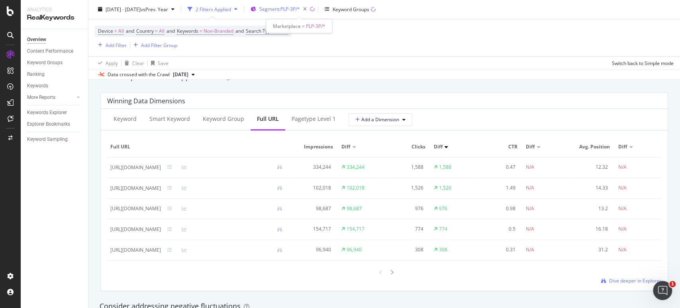
click at [297, 9] on span "Segment: PLP-3P/*" at bounding box center [279, 9] width 41 height 7
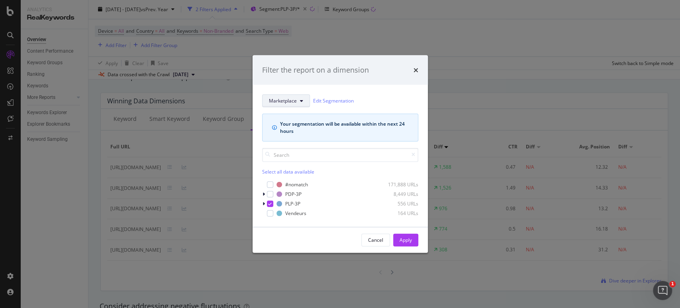
click at [298, 100] on button "Marketplace" at bounding box center [286, 100] width 48 height 13
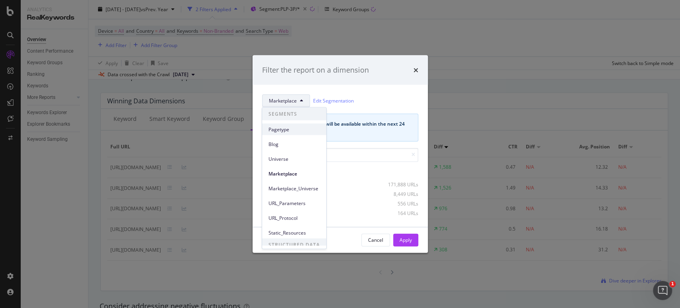
click at [275, 128] on span "Pagetype" at bounding box center [294, 129] width 51 height 7
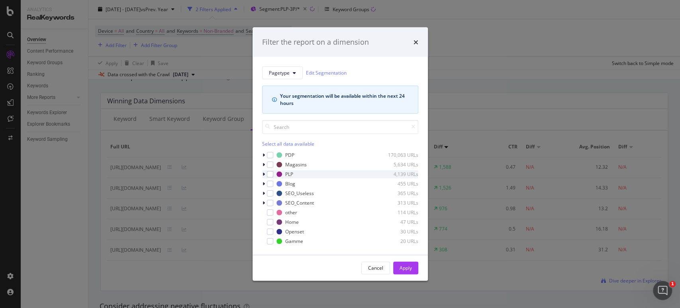
click at [265, 174] on div "modal" at bounding box center [264, 174] width 5 height 8
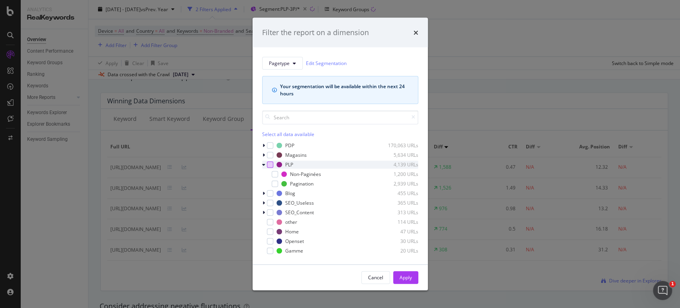
click at [270, 165] on div "modal" at bounding box center [270, 164] width 6 height 6
click at [408, 279] on div "Apply" at bounding box center [406, 277] width 12 height 7
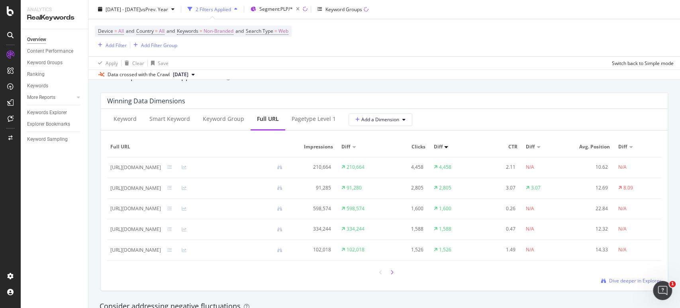
click at [391, 272] on icon at bounding box center [392, 272] width 3 height 5
